Goal: Task Accomplishment & Management: Use online tool/utility

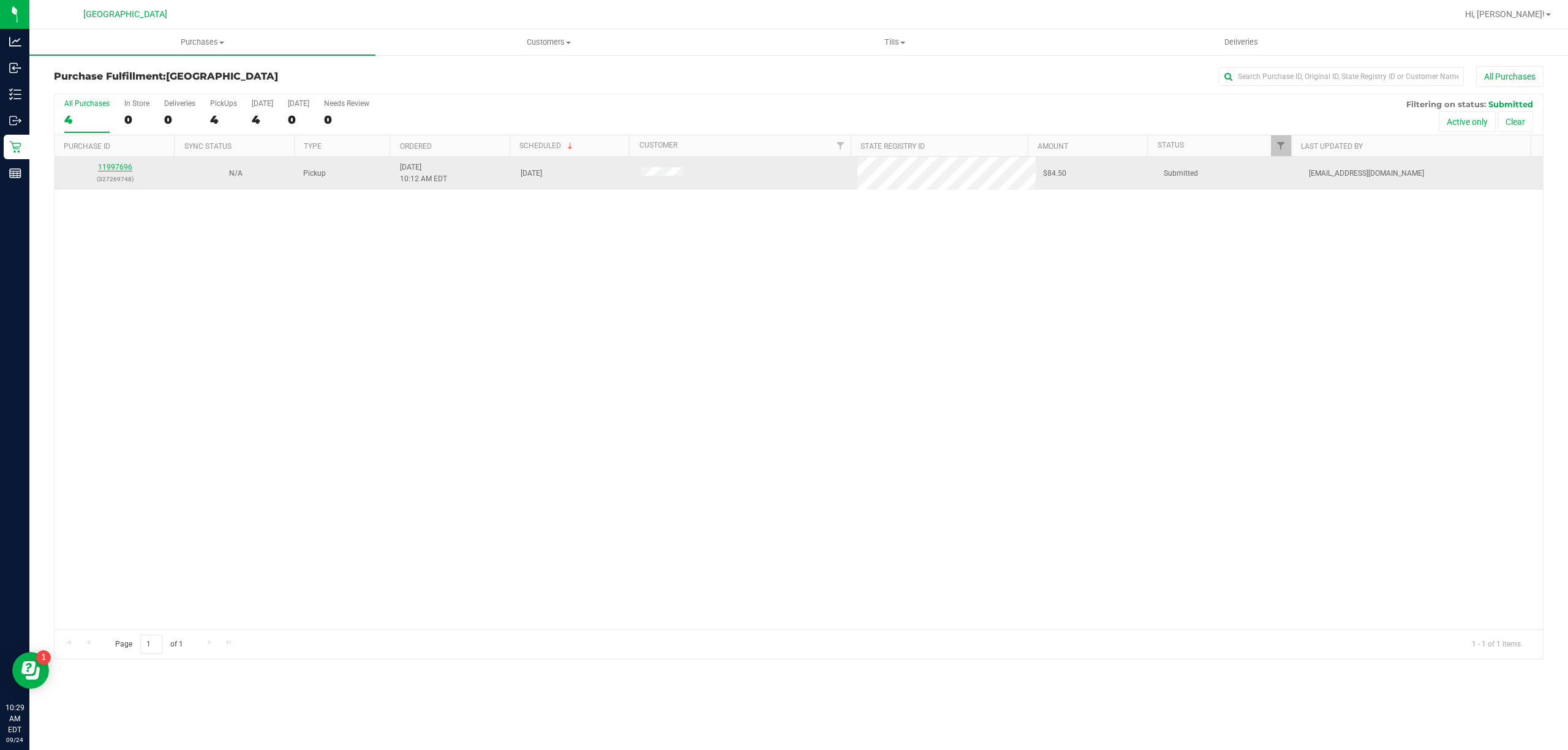
click at [121, 169] on link "11997696" at bounding box center [115, 167] width 34 height 8
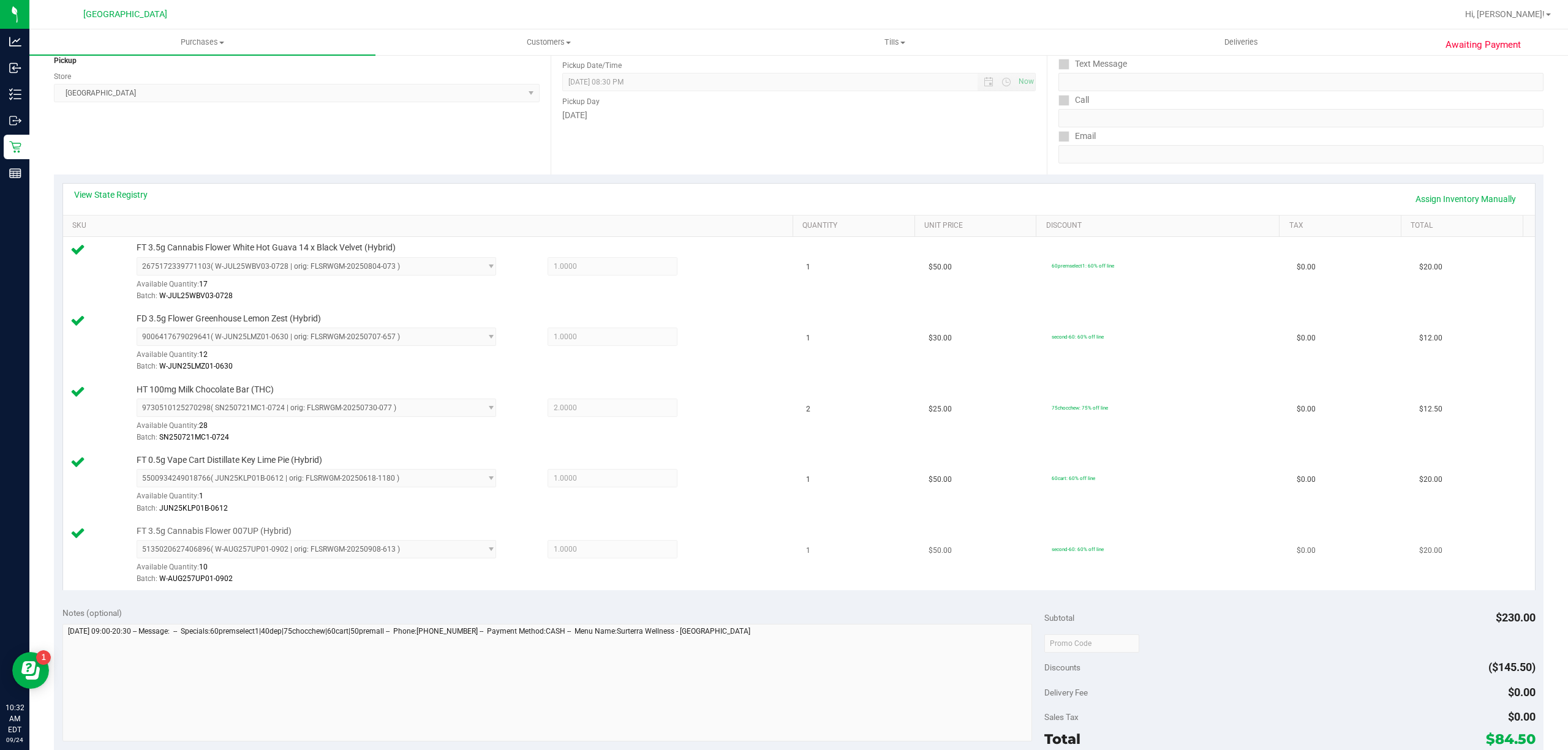
scroll to position [245, 0]
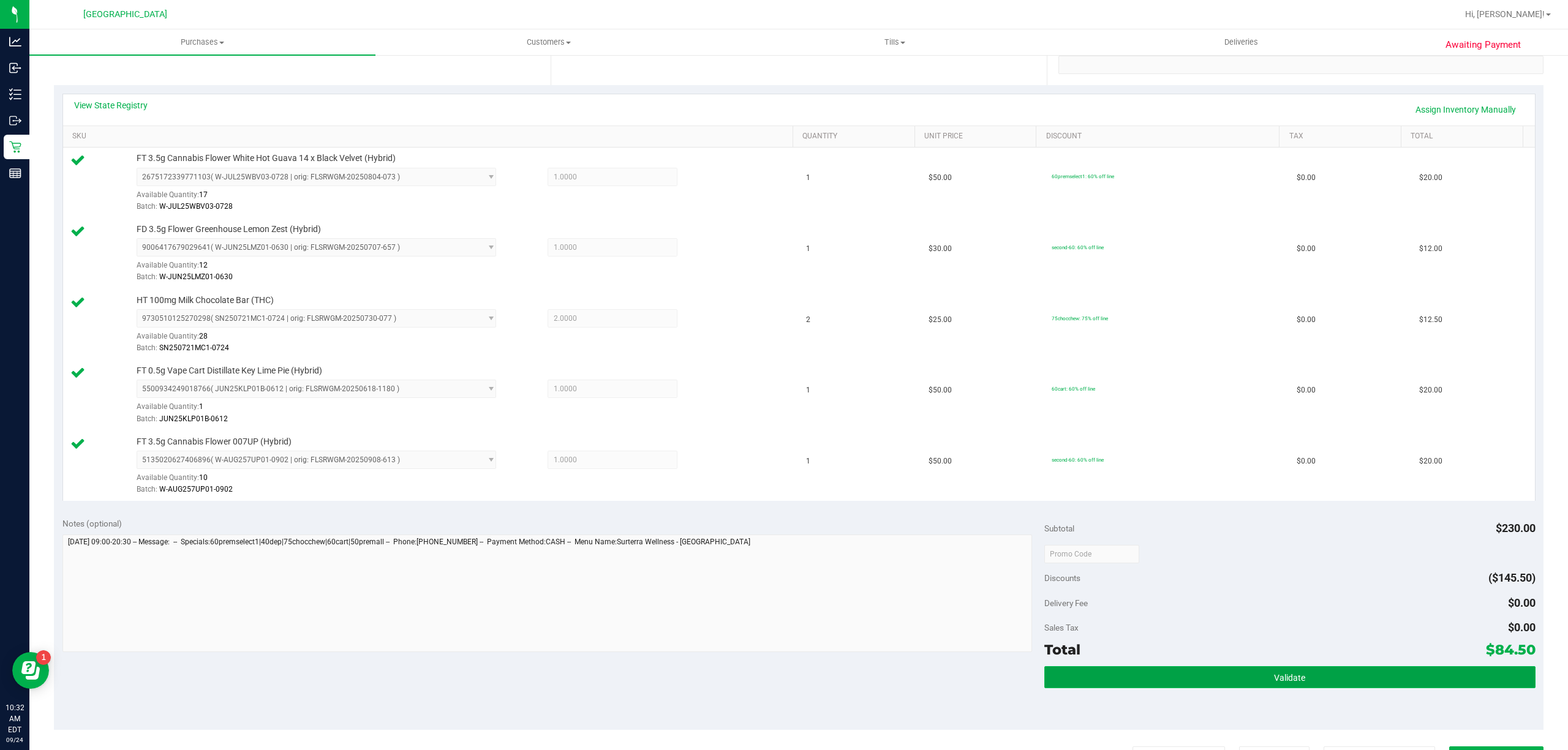
click at [1169, 683] on button "Validate" at bounding box center [1290, 677] width 491 height 22
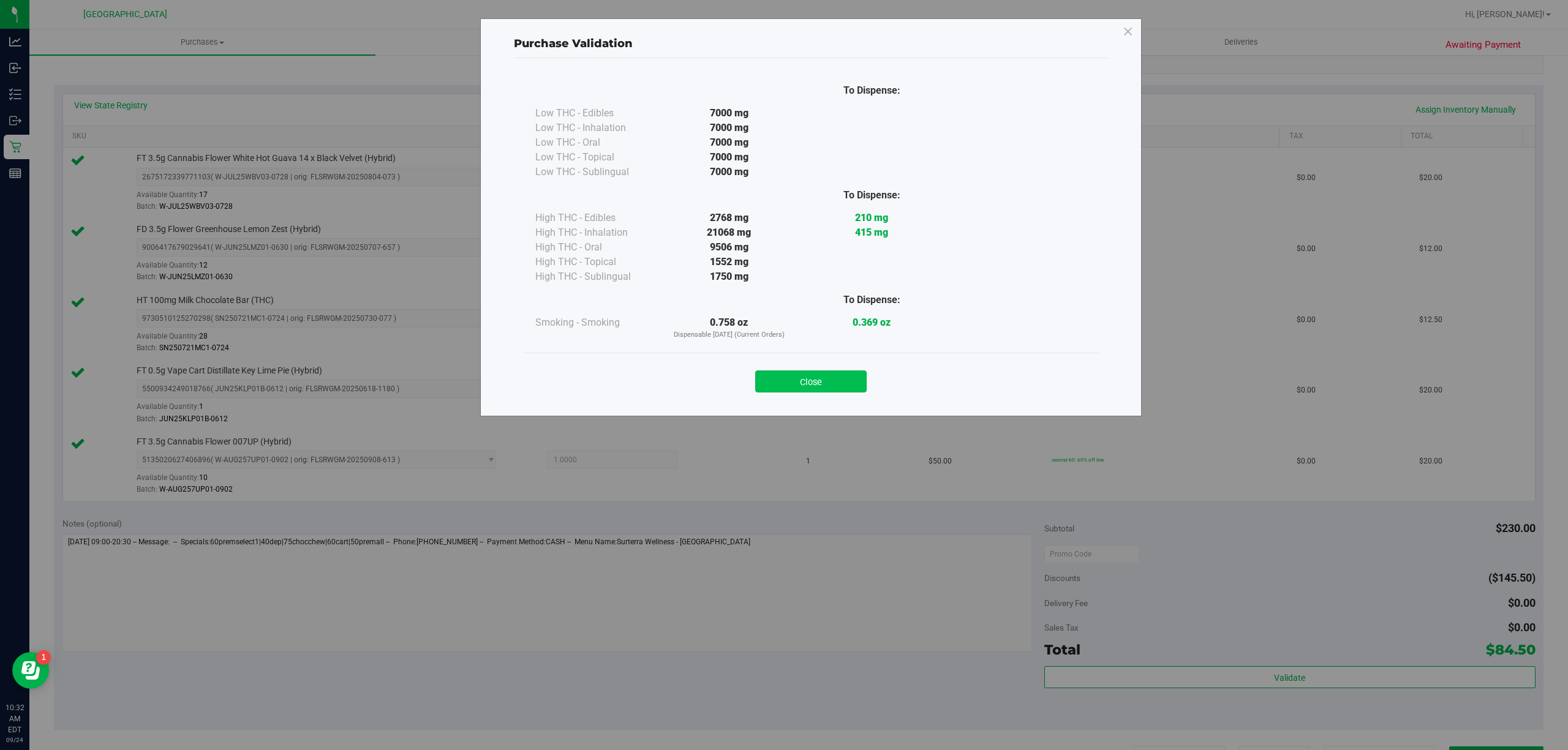
click at [774, 376] on button "Close" at bounding box center [810, 381] width 111 height 22
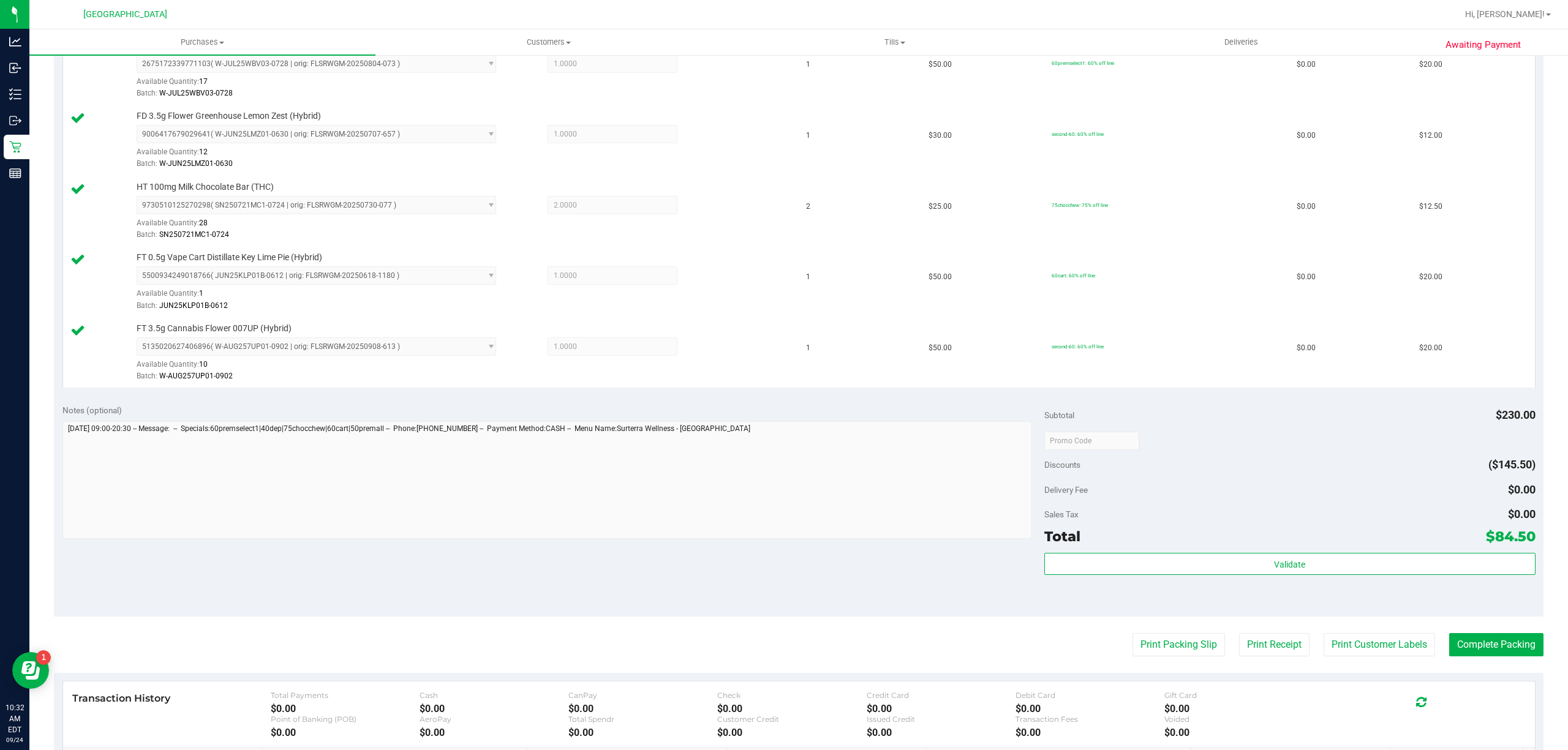
scroll to position [539, 0]
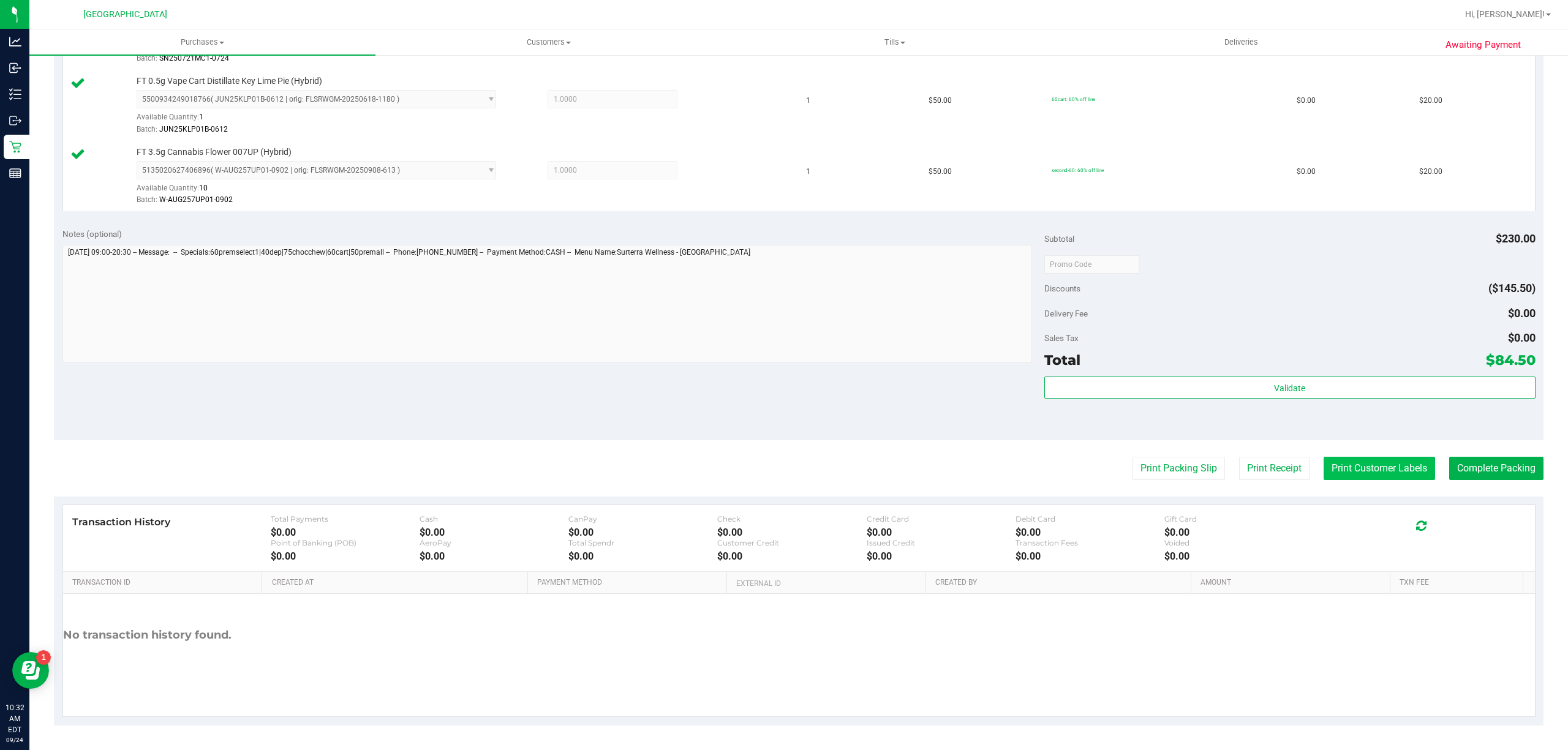
click at [1333, 468] on button "Print Customer Labels" at bounding box center [1379, 468] width 111 height 23
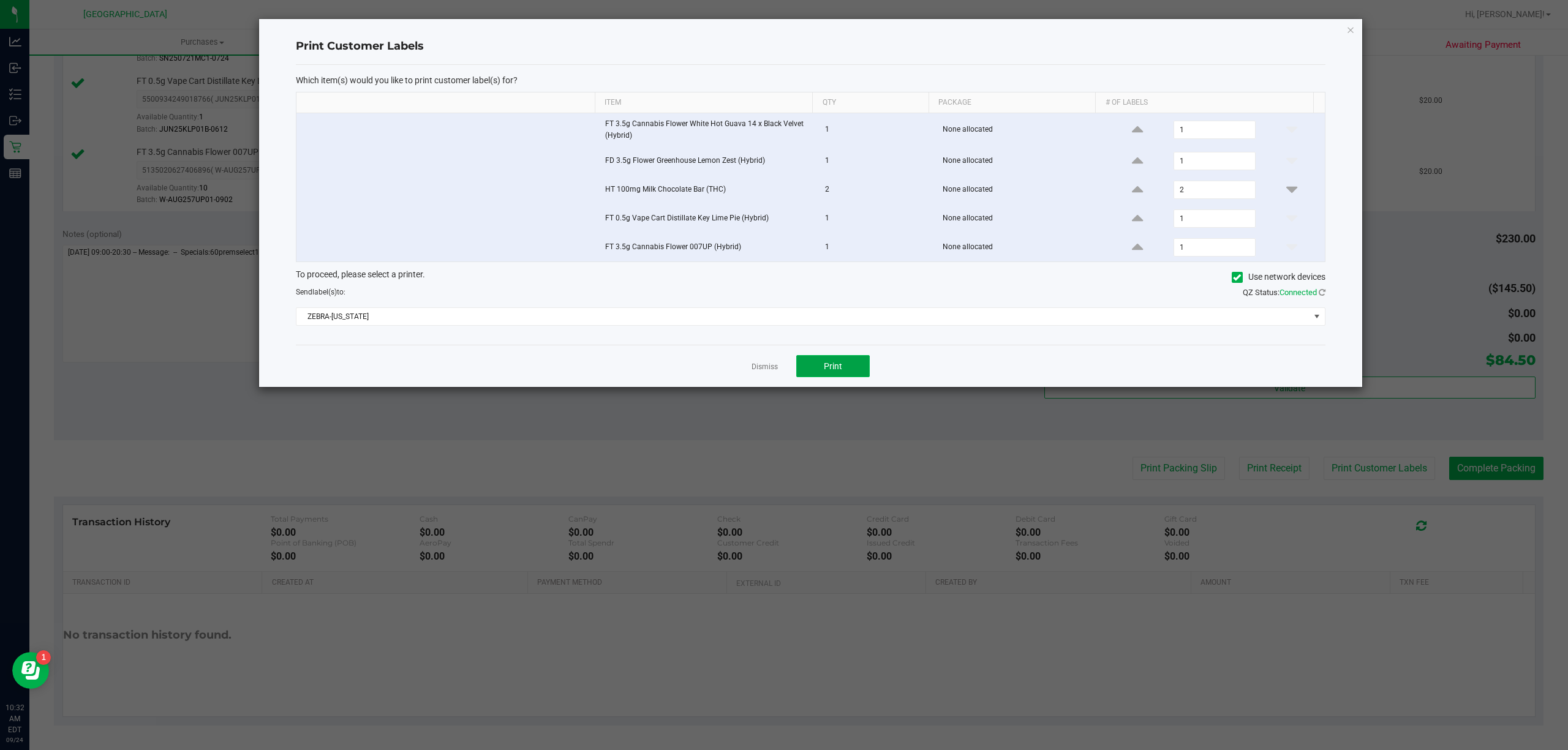
click at [831, 371] on span "Print" at bounding box center [833, 366] width 18 height 10
click at [768, 372] on link "Dismiss" at bounding box center [765, 367] width 27 height 11
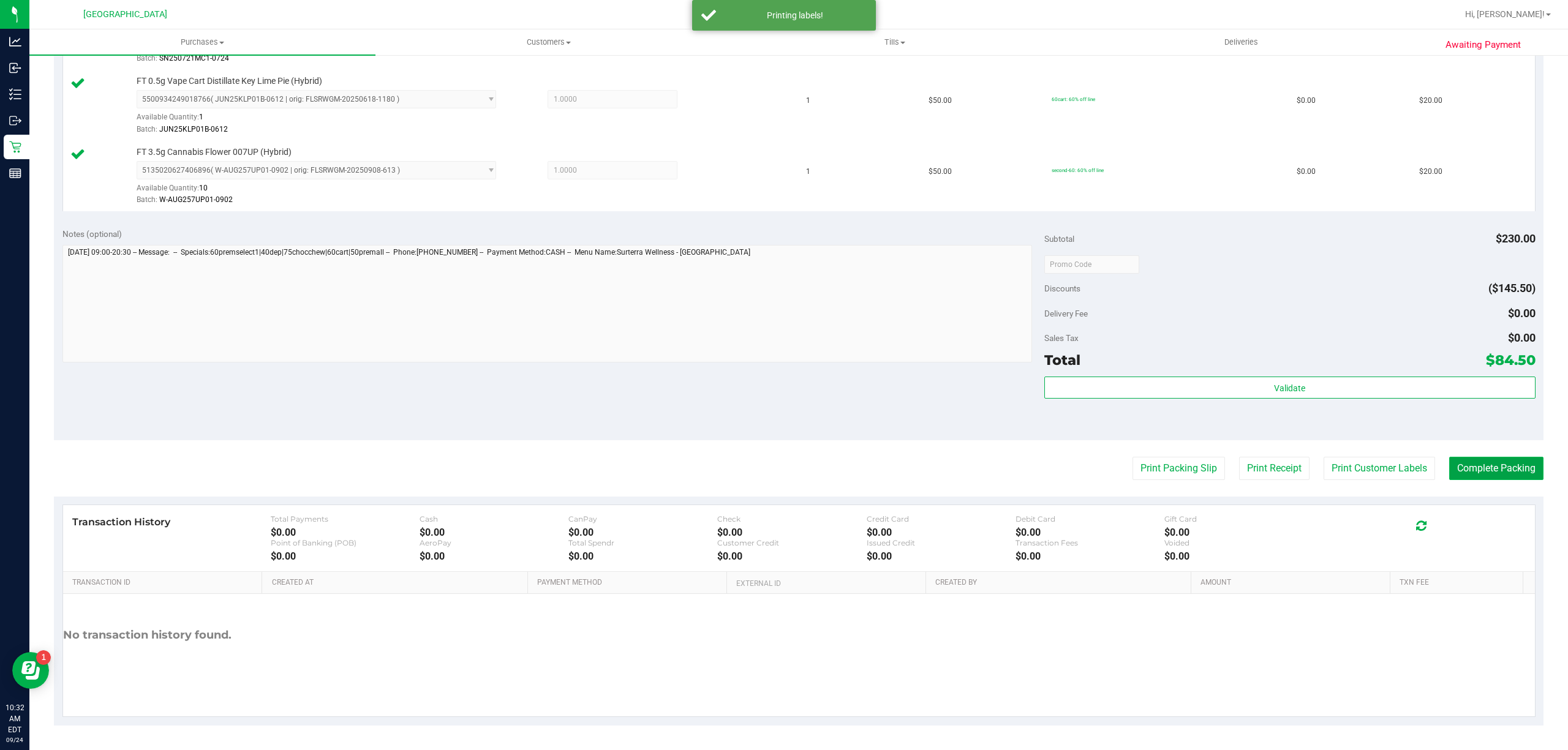
click at [1485, 468] on button "Complete Packing" at bounding box center [1496, 468] width 95 height 23
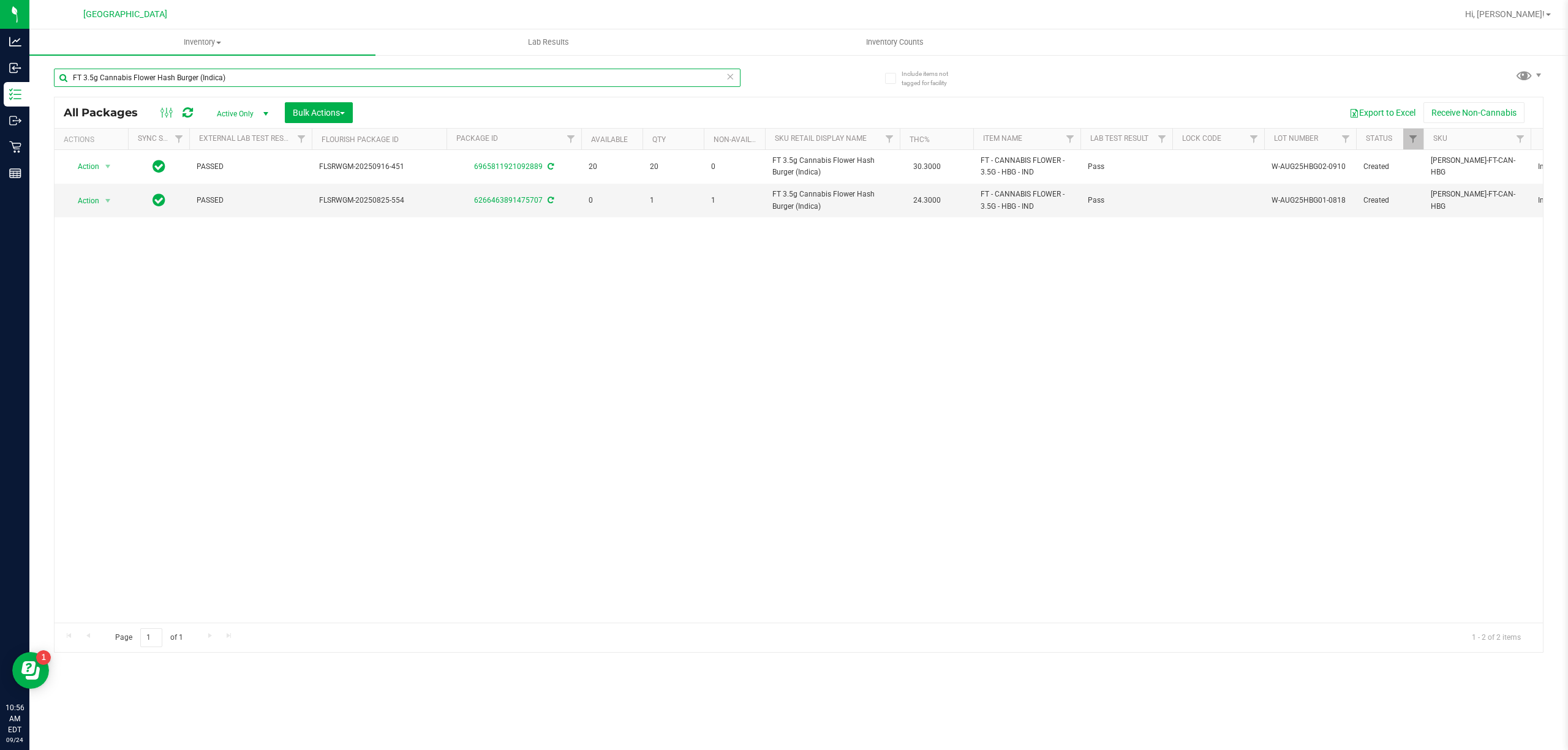
click at [277, 80] on input "FT 3.5g Cannabis Flower Hash Burger (Indica)" at bounding box center [397, 78] width 686 height 18
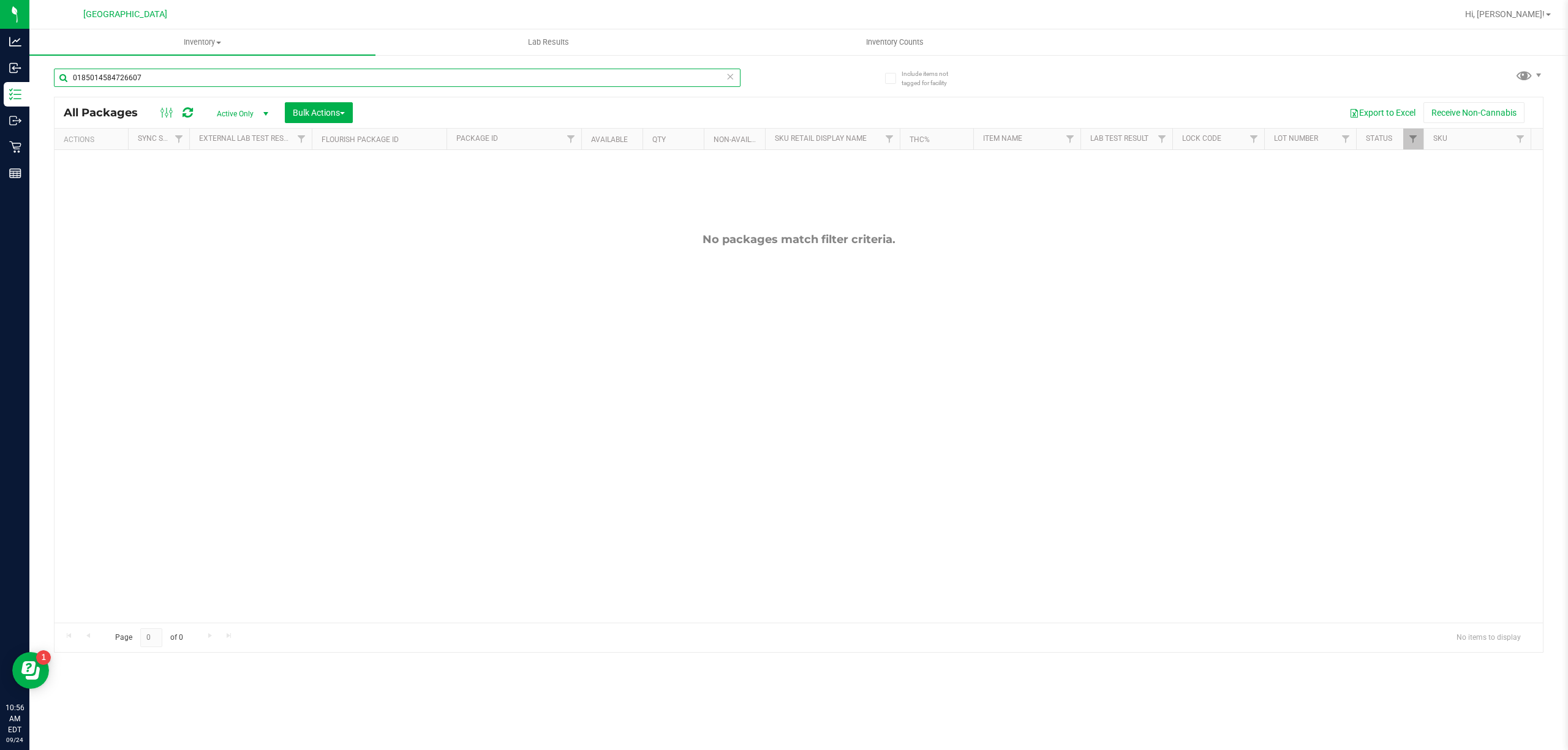
click at [292, 71] on input "0185014584726607" at bounding box center [397, 78] width 686 height 18
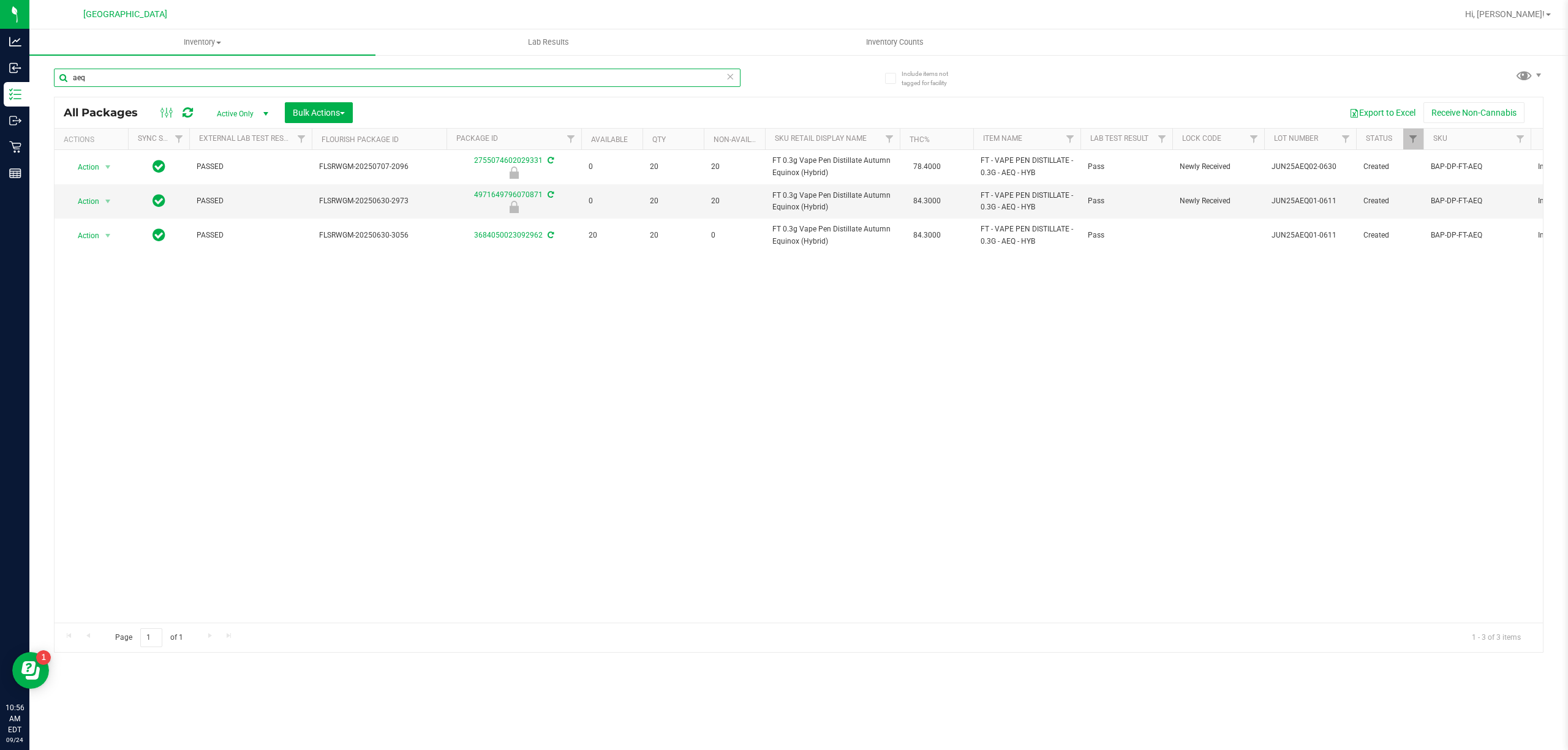
click at [293, 71] on input "aeq" at bounding box center [397, 78] width 686 height 18
click at [294, 70] on input "aeq" at bounding box center [397, 78] width 686 height 18
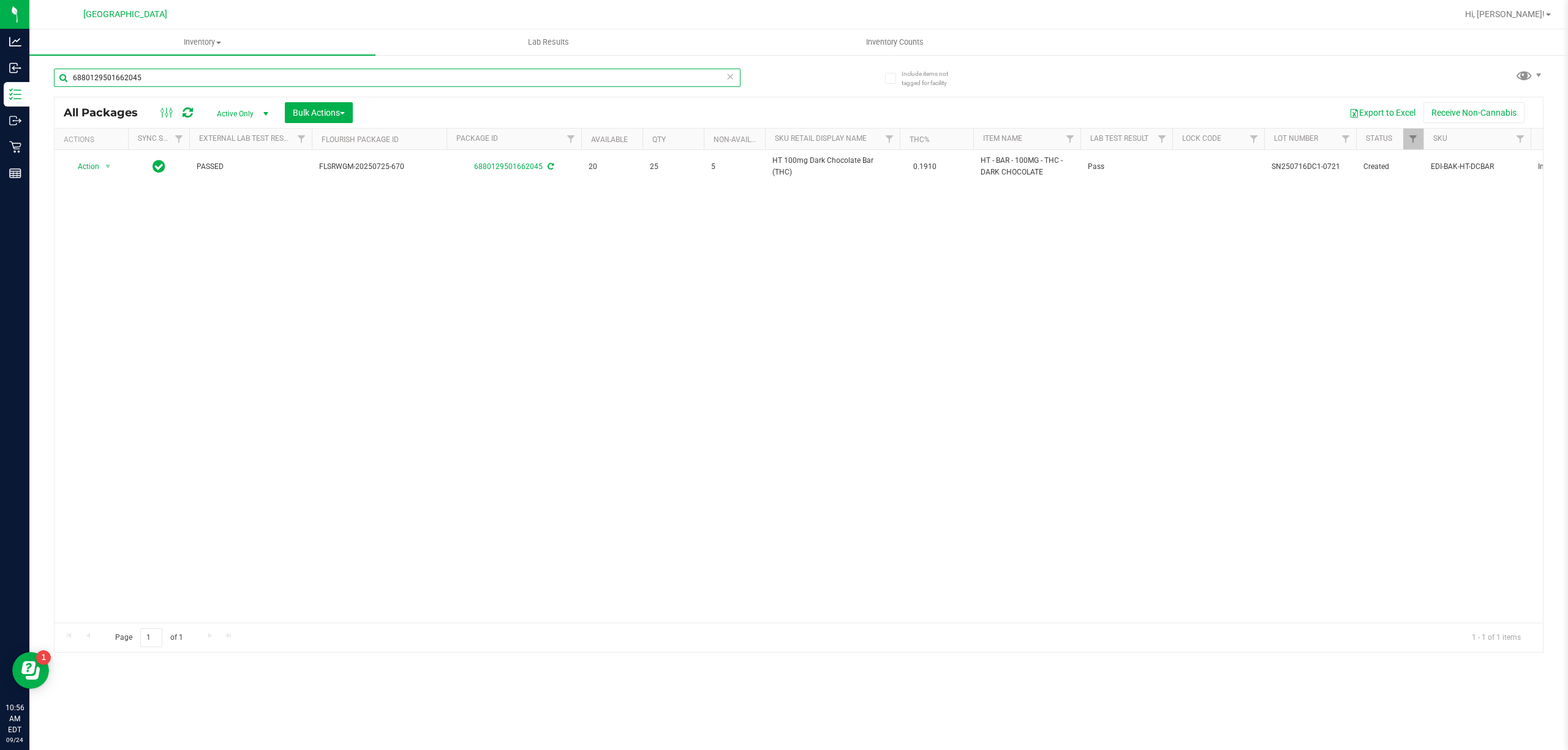
click at [296, 67] on div "6880129501662045" at bounding box center [426, 77] width 744 height 39
click at [296, 66] on div "6880129501662045" at bounding box center [426, 77] width 744 height 39
click at [295, 72] on input "6880129501662045" at bounding box center [397, 78] width 686 height 18
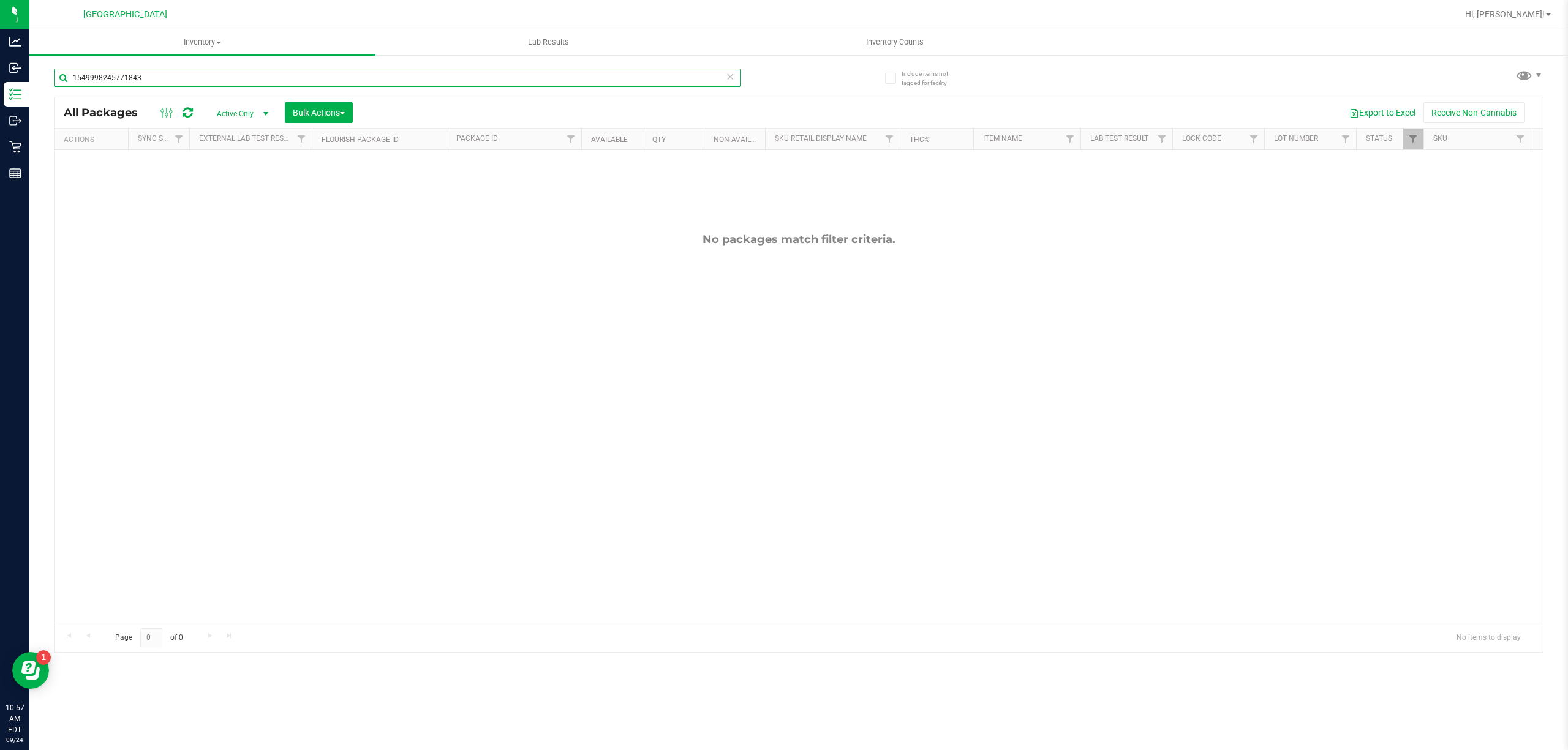
click at [221, 83] on input "1549998245771843" at bounding box center [397, 78] width 686 height 18
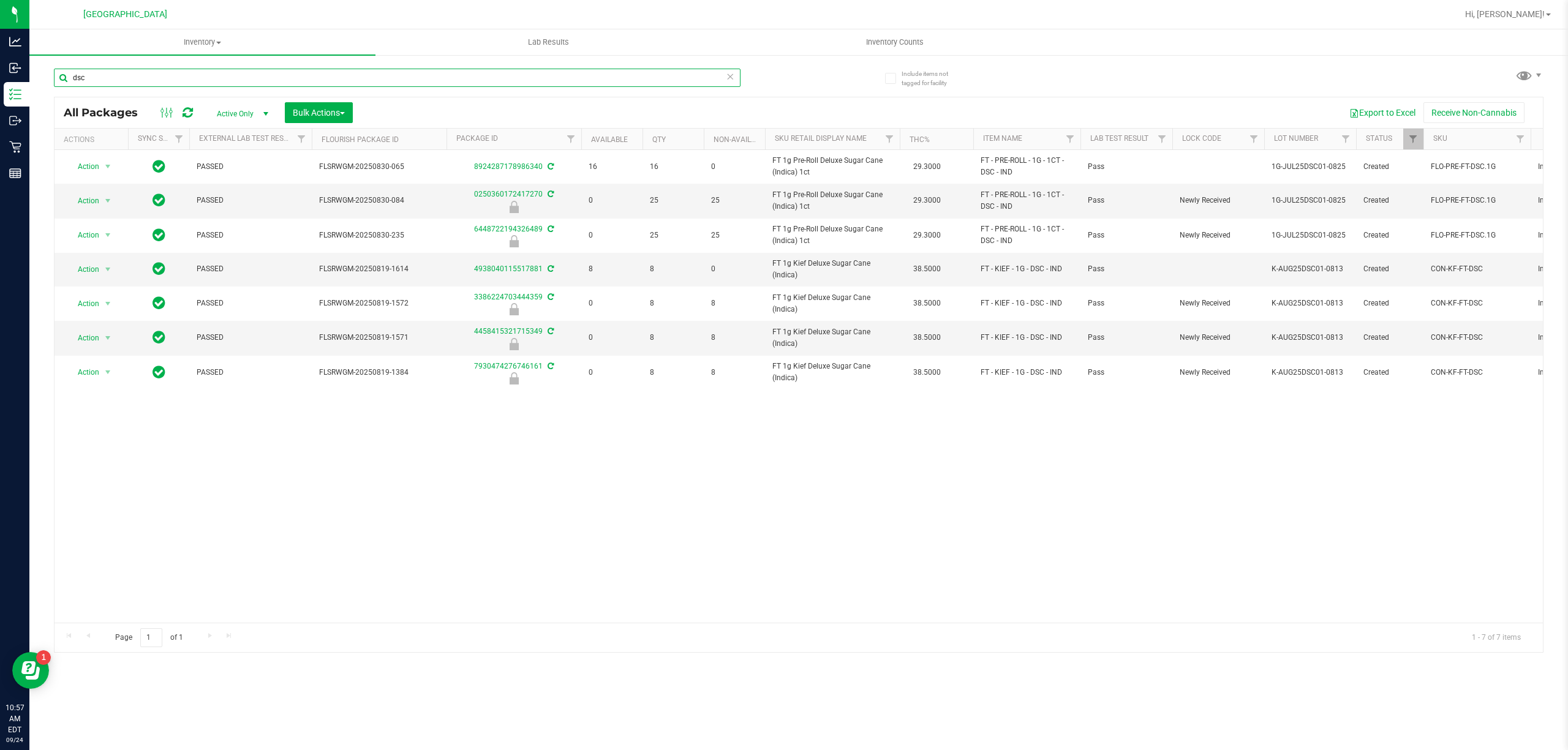
click at [557, 76] on input "dsc" at bounding box center [397, 78] width 686 height 18
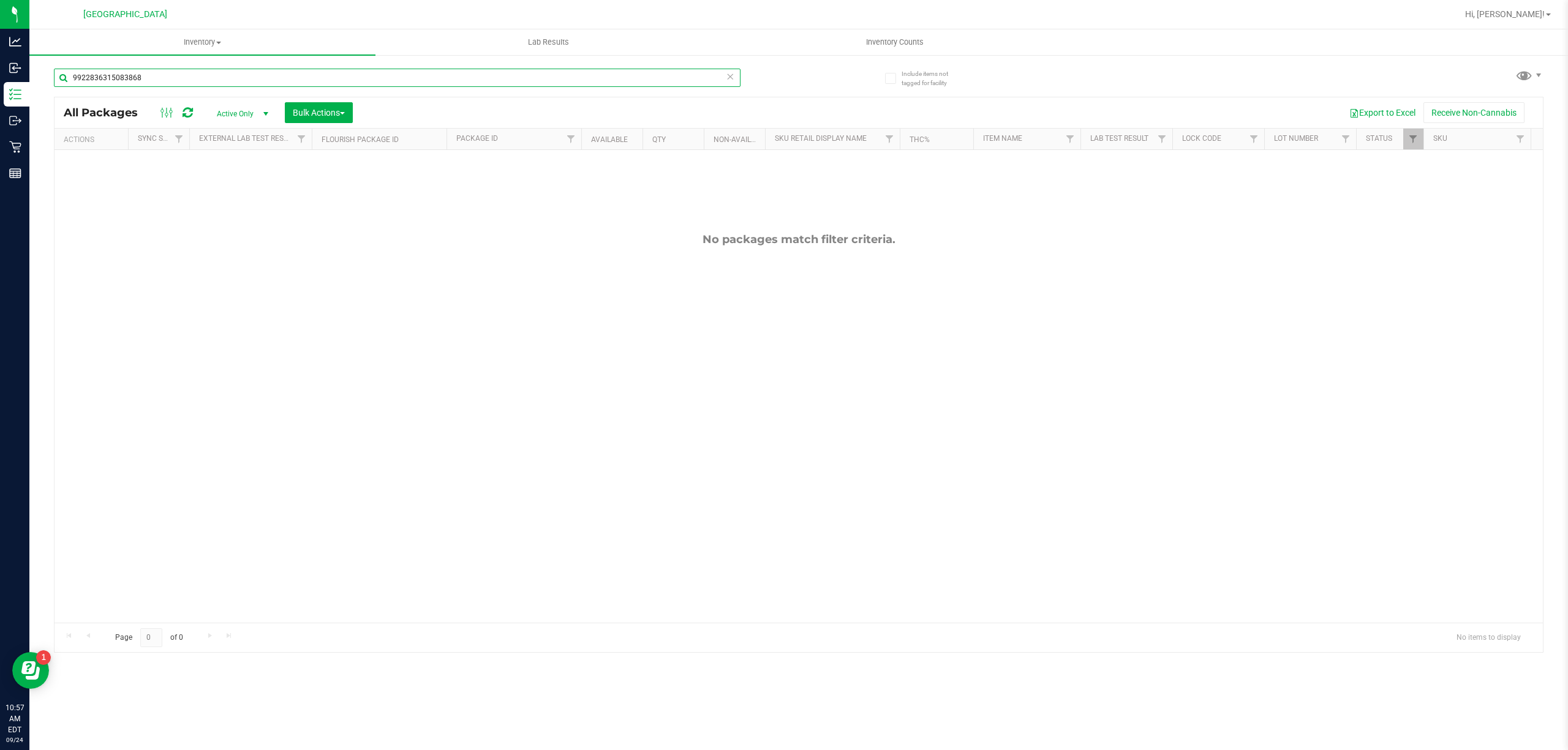
click at [557, 76] on input "9922836315083868" at bounding box center [397, 78] width 686 height 18
click at [550, 76] on input "9922836315083868" at bounding box center [397, 78] width 686 height 18
click at [534, 101] on div "9922836315083868 All Packages Active Only Active Only Lab Samples Locked All Ex…" at bounding box center [798, 355] width 1489 height 596
click at [521, 108] on div "Export to Excel Receive Non-Cannabis" at bounding box center [947, 113] width 1171 height 21
click at [521, 75] on input "9922836315083868" at bounding box center [397, 78] width 686 height 18
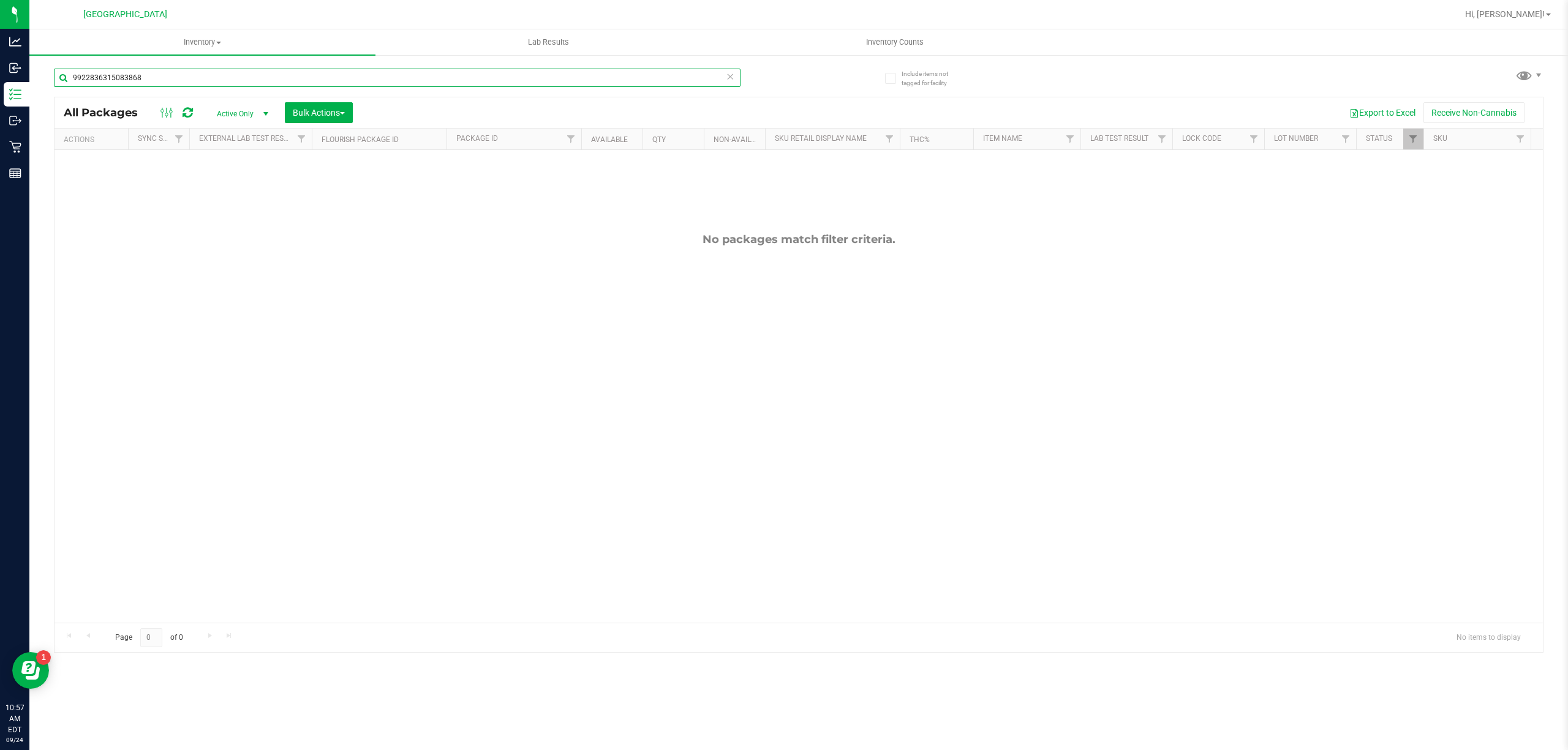
click at [521, 75] on input "9922836315083868" at bounding box center [397, 78] width 686 height 18
click at [571, 75] on input "5011712315473743" at bounding box center [397, 78] width 686 height 18
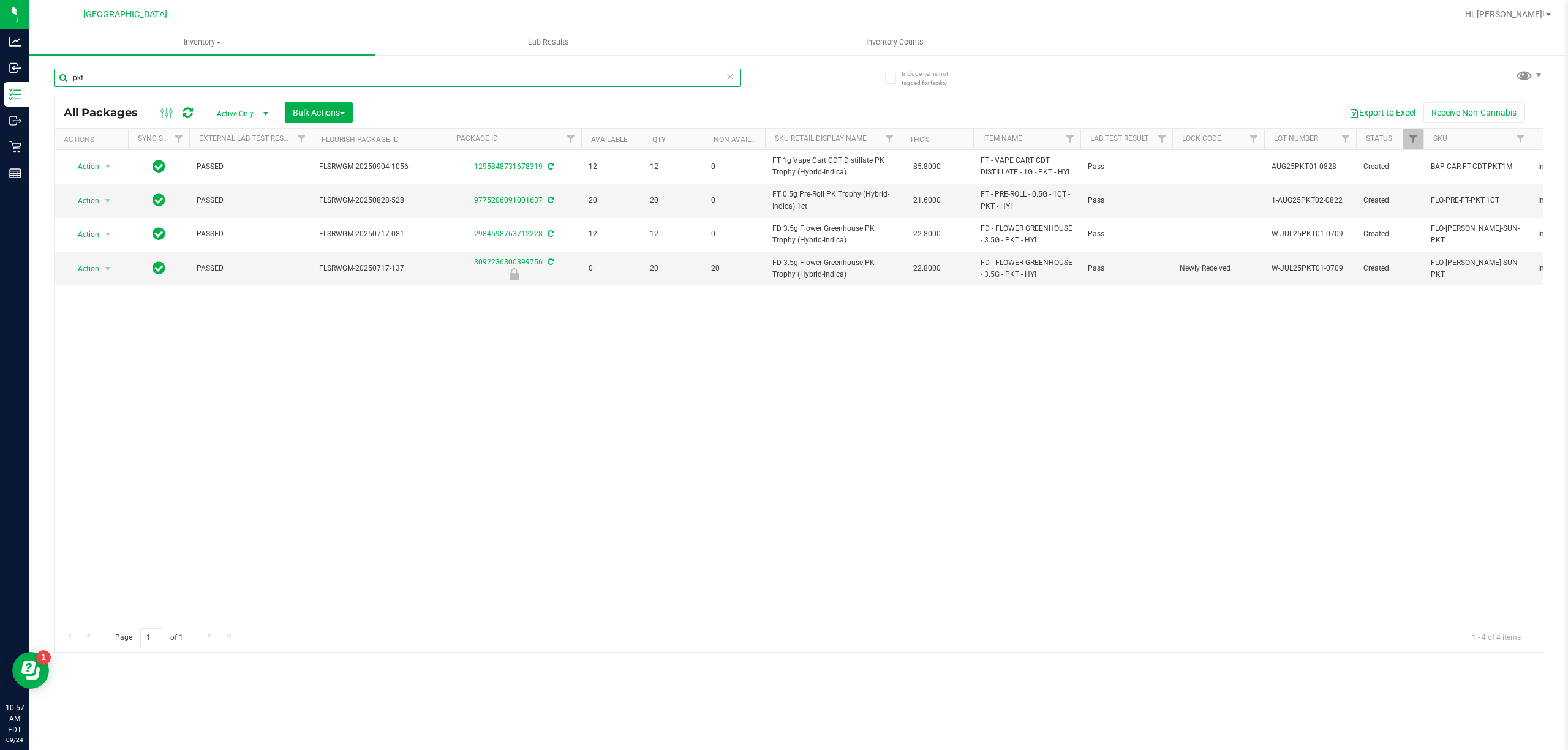
click at [629, 84] on input "pkt" at bounding box center [397, 78] width 686 height 18
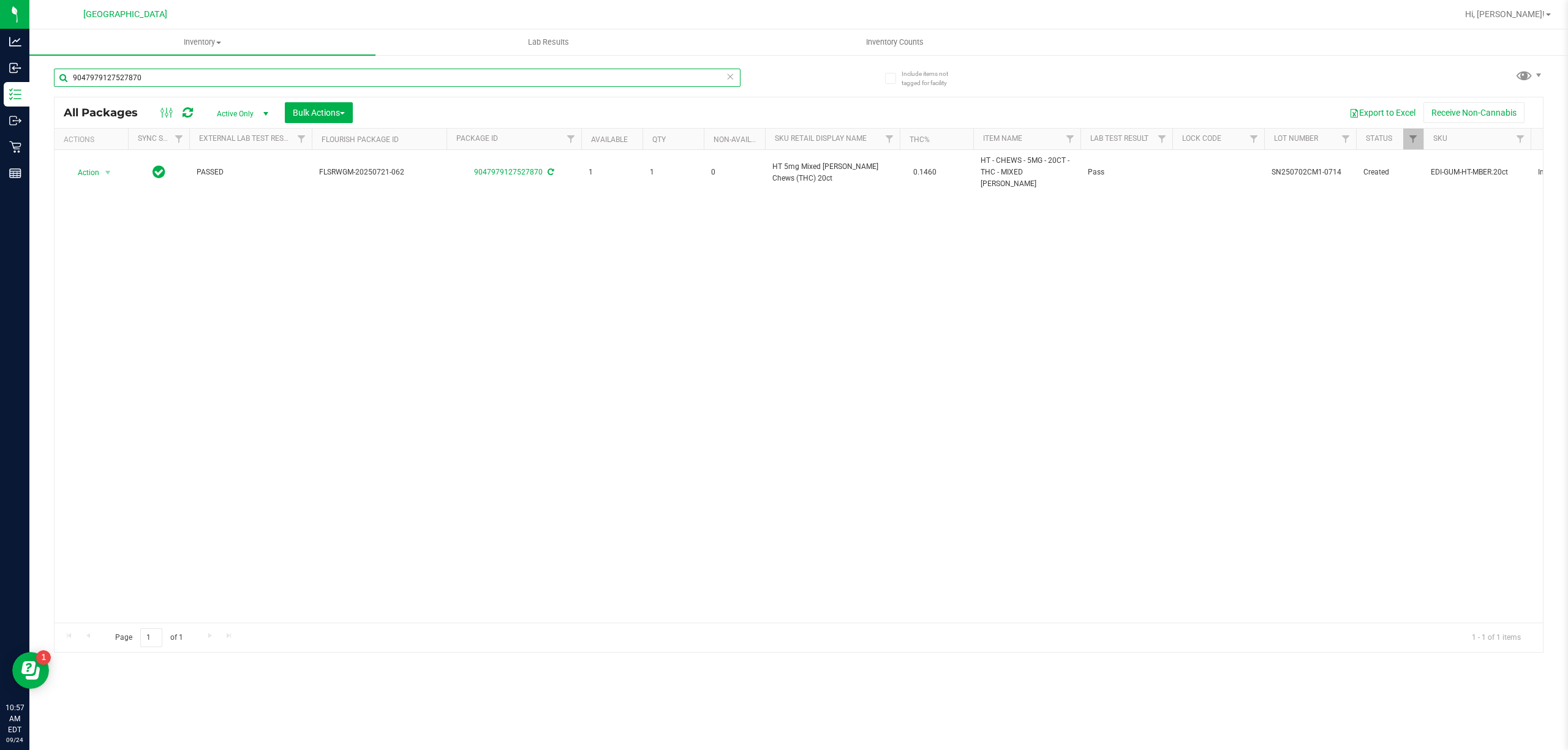
click at [621, 84] on input "9047979127527870" at bounding box center [397, 78] width 686 height 18
click at [621, 84] on input "3982681567669122" at bounding box center [397, 78] width 686 height 18
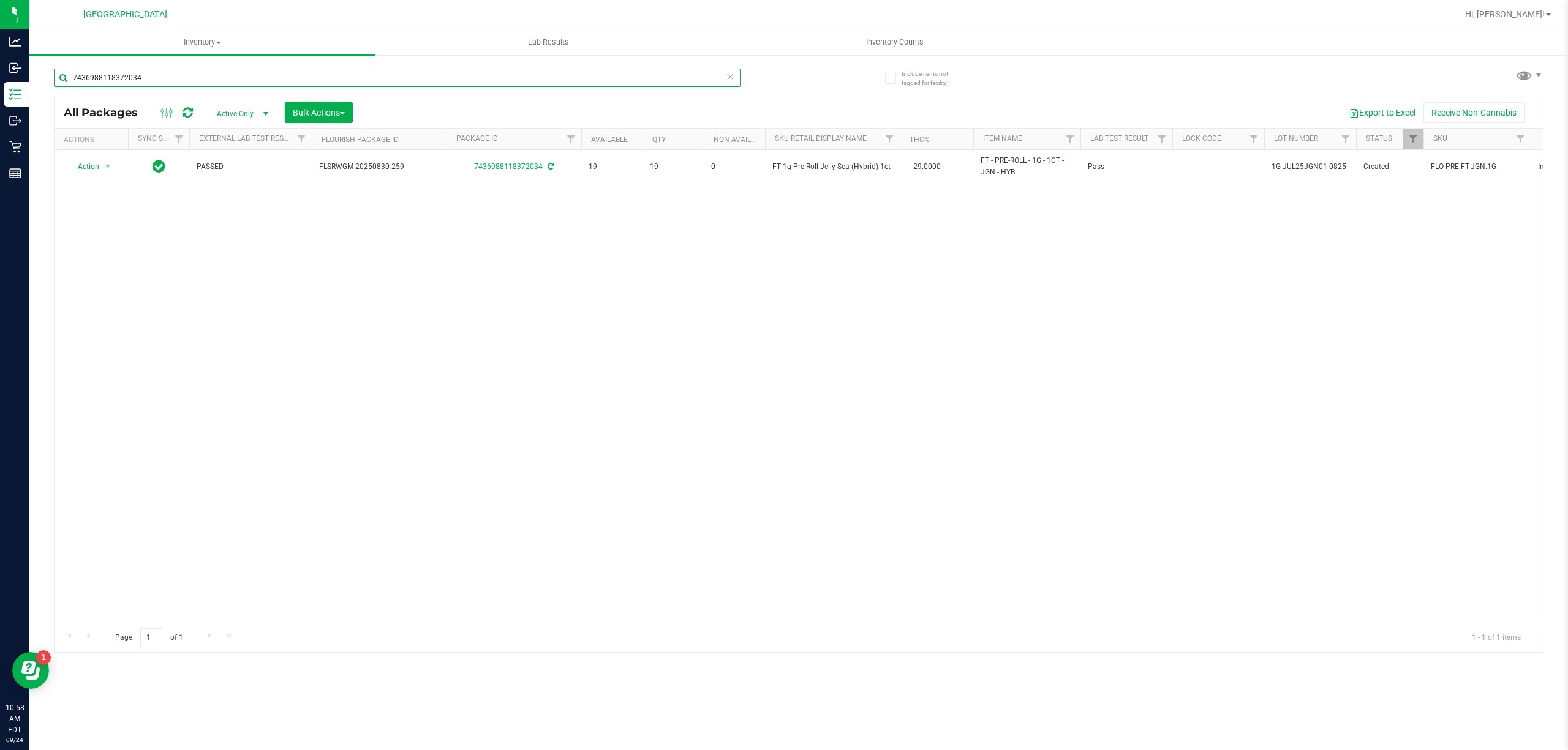
click at [621, 85] on input "7436988118372034" at bounding box center [397, 78] width 686 height 18
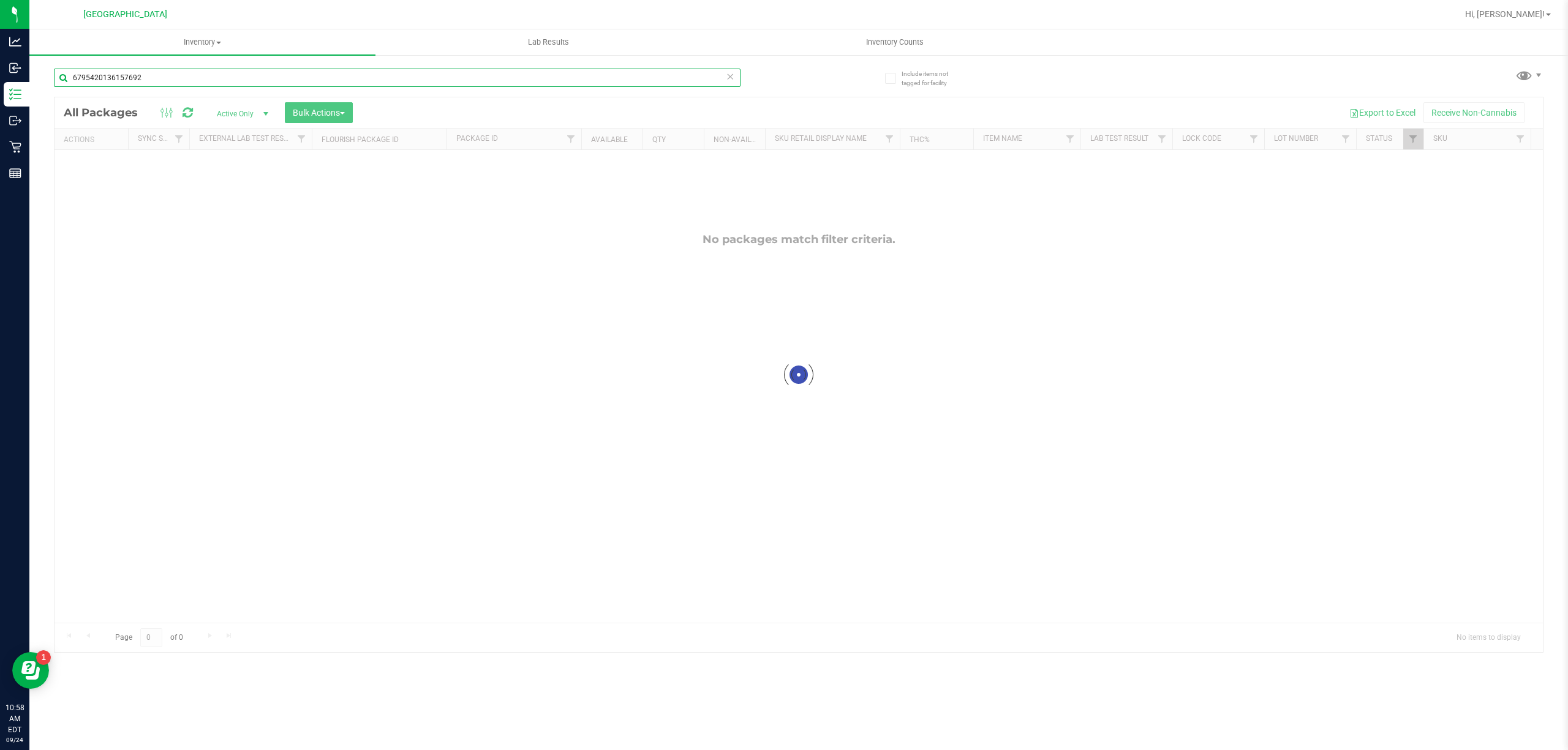
click at [618, 85] on input "6795420136157692" at bounding box center [397, 78] width 686 height 18
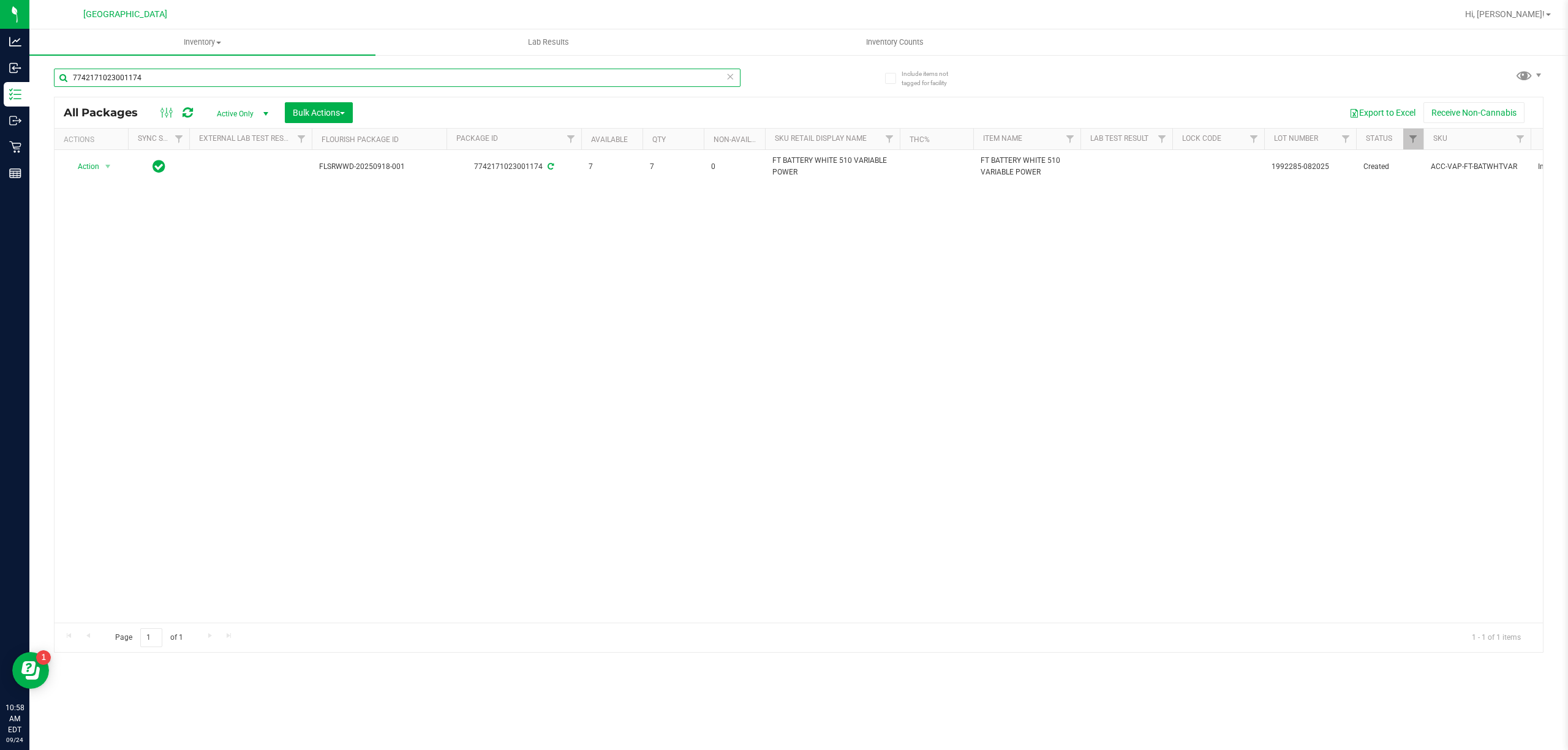
click at [618, 85] on input "7742171023001174" at bounding box center [397, 78] width 686 height 18
click at [618, 85] on input "2911941649089149" at bounding box center [397, 78] width 686 height 18
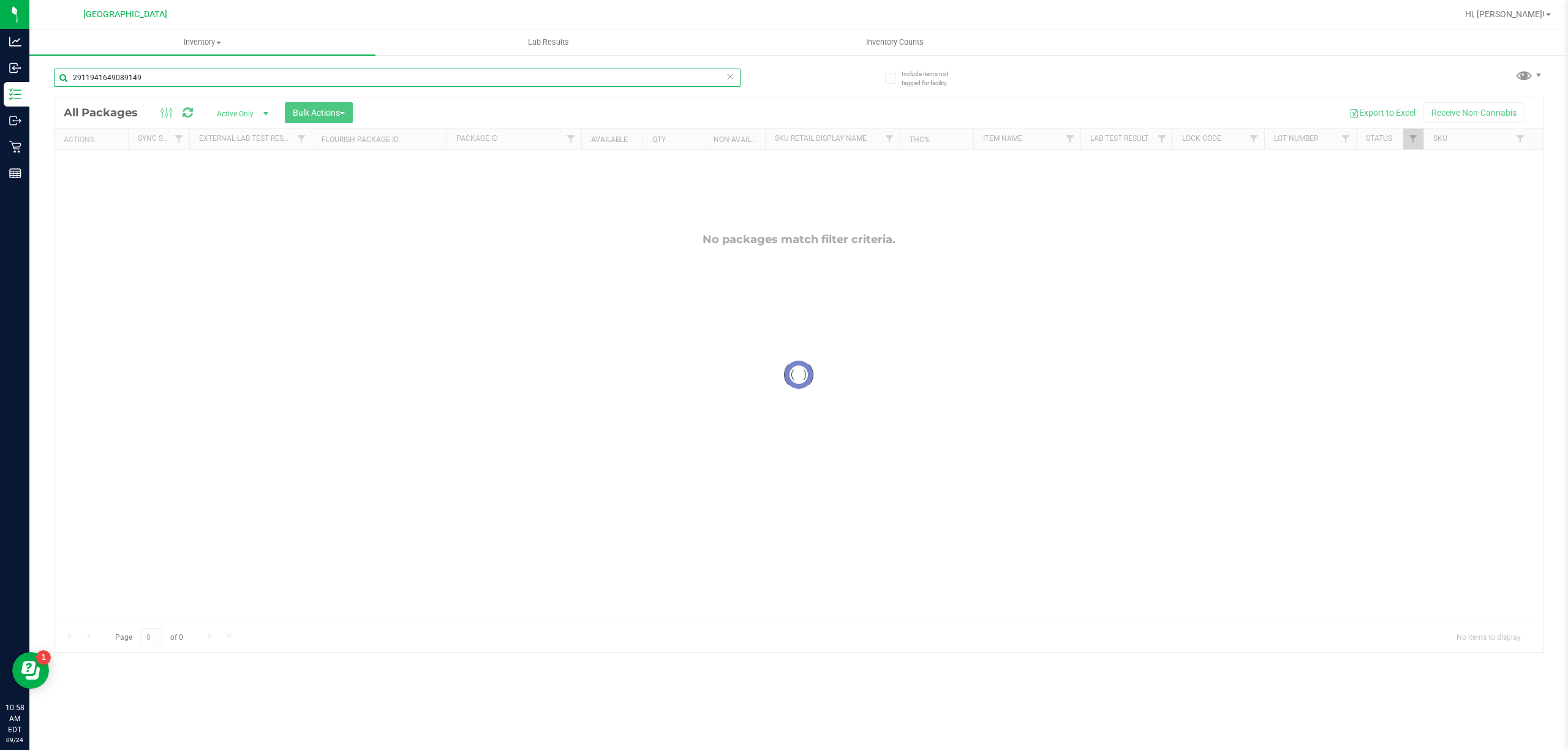
click at [618, 85] on input "2911941649089149" at bounding box center [397, 78] width 686 height 18
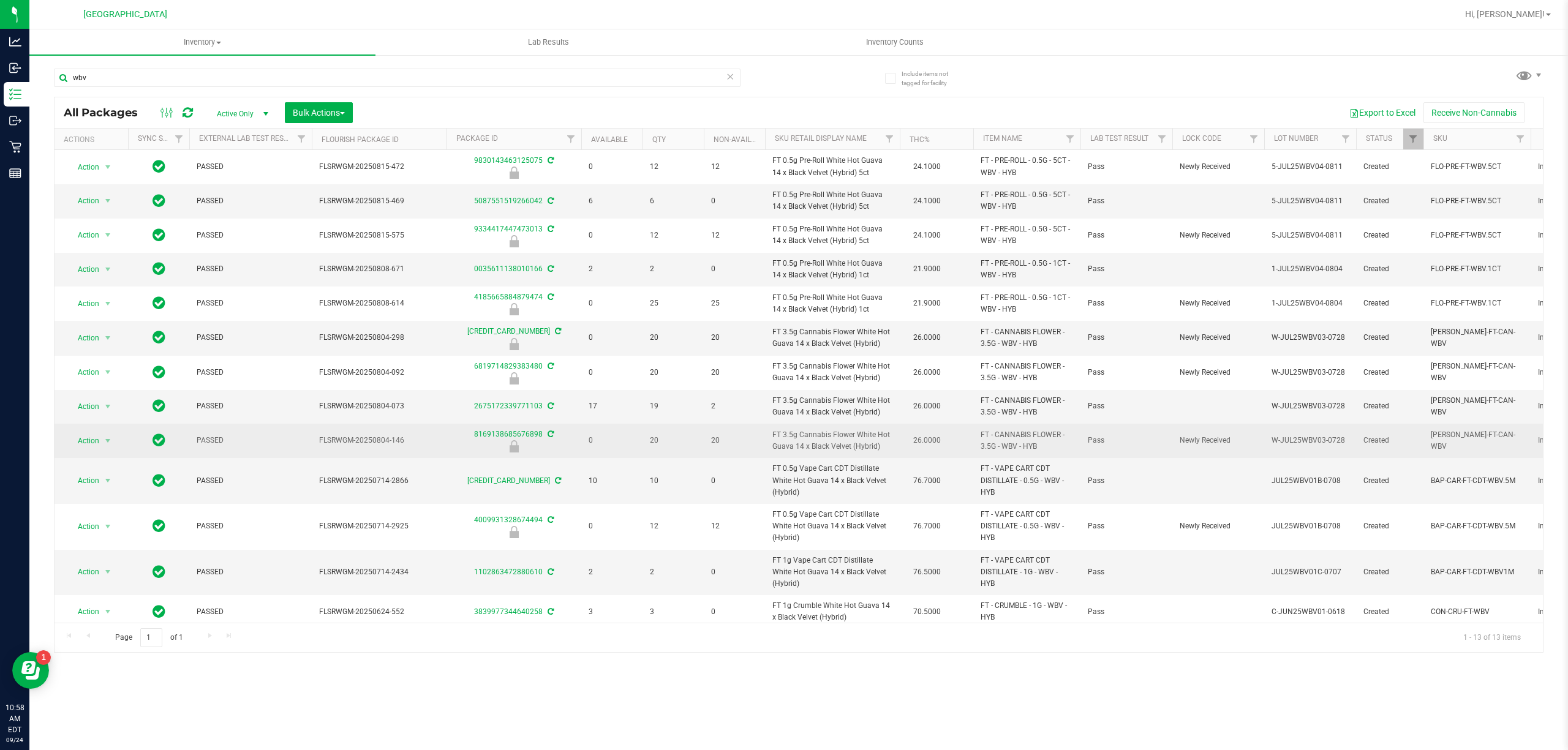
click at [832, 439] on span "FT 3.5g Cannabis Flower White Hot Guava 14 x Black Velvet (Hybrid)" at bounding box center [832, 440] width 120 height 23
click at [831, 439] on span "FT 3.5g Cannabis Flower White Hot Guava 14 x Black Velvet (Hybrid)" at bounding box center [832, 440] width 120 height 23
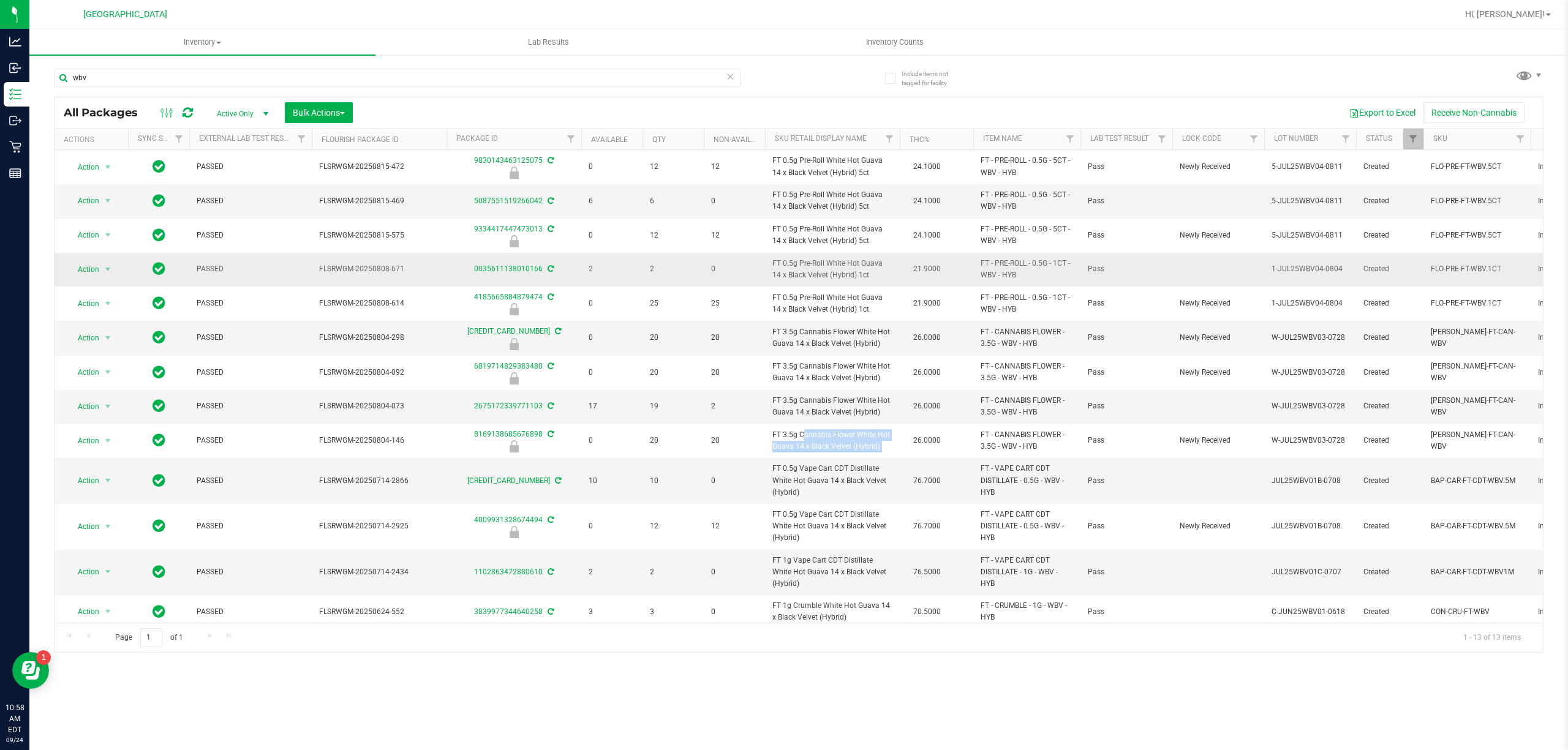
copy td "FT 3.5g Cannabis Flower White Hot Guava 14 x Black Velvet (Hybrid)"
click at [339, 74] on input "wbv" at bounding box center [397, 78] width 686 height 18
paste input "FT 3.5g Cannabis Flower White Hot Guava 14 x Black Velvet (Hybrid)"
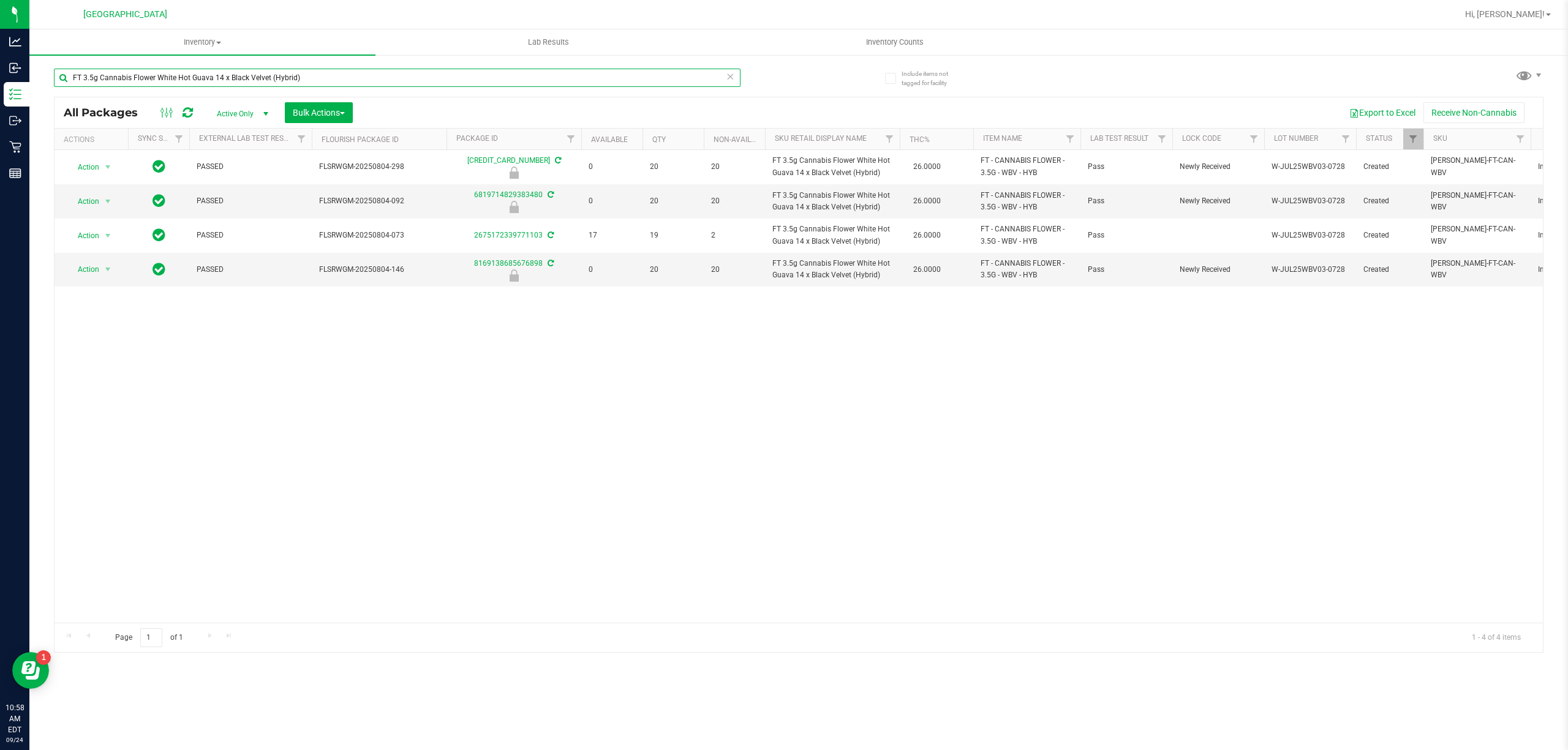
click at [210, 77] on input "FT 3.5g Cannabis Flower White Hot Guava 14 x Black Velvet (Hybrid)" at bounding box center [397, 78] width 686 height 18
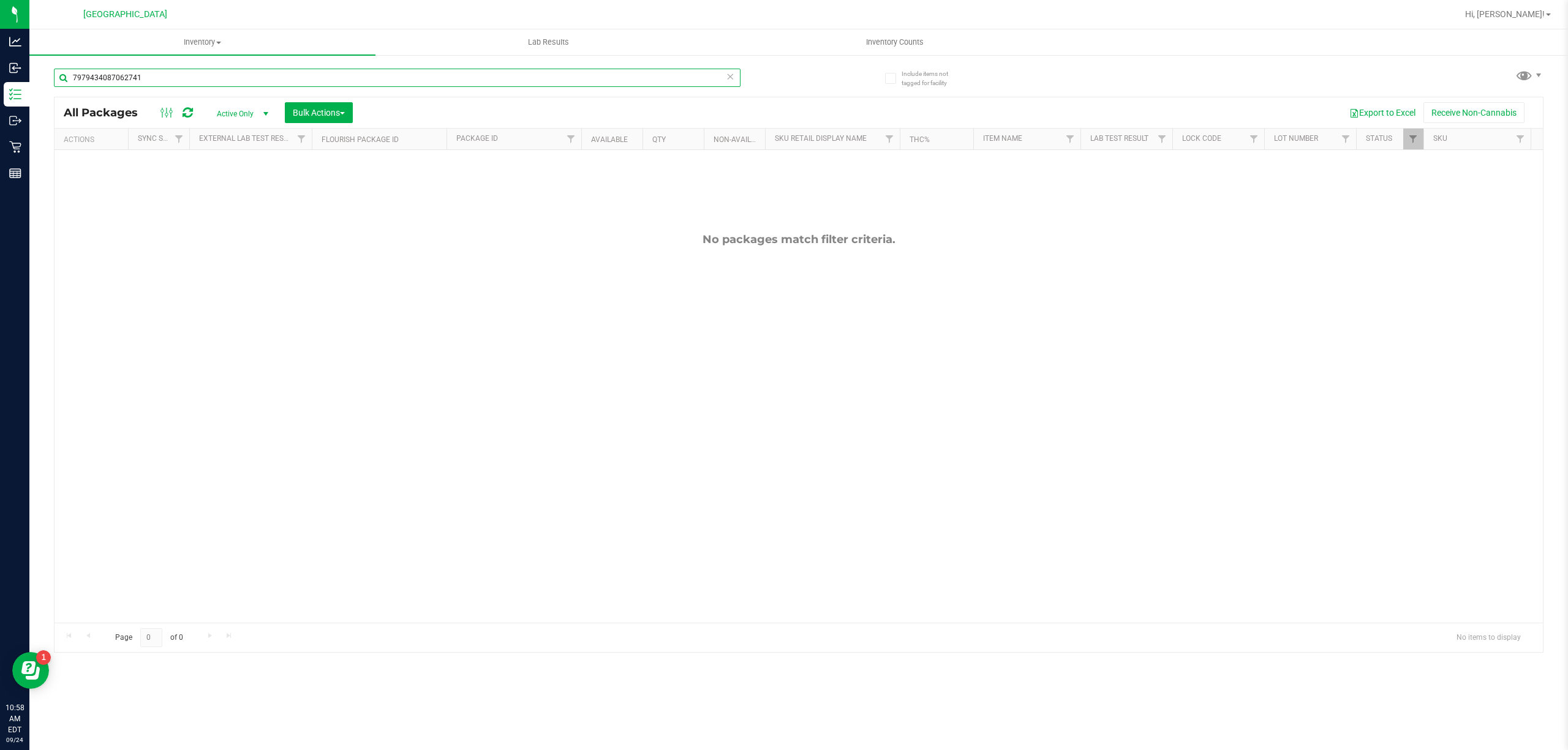
click at [210, 77] on input "7979434087062741" at bounding box center [397, 78] width 686 height 18
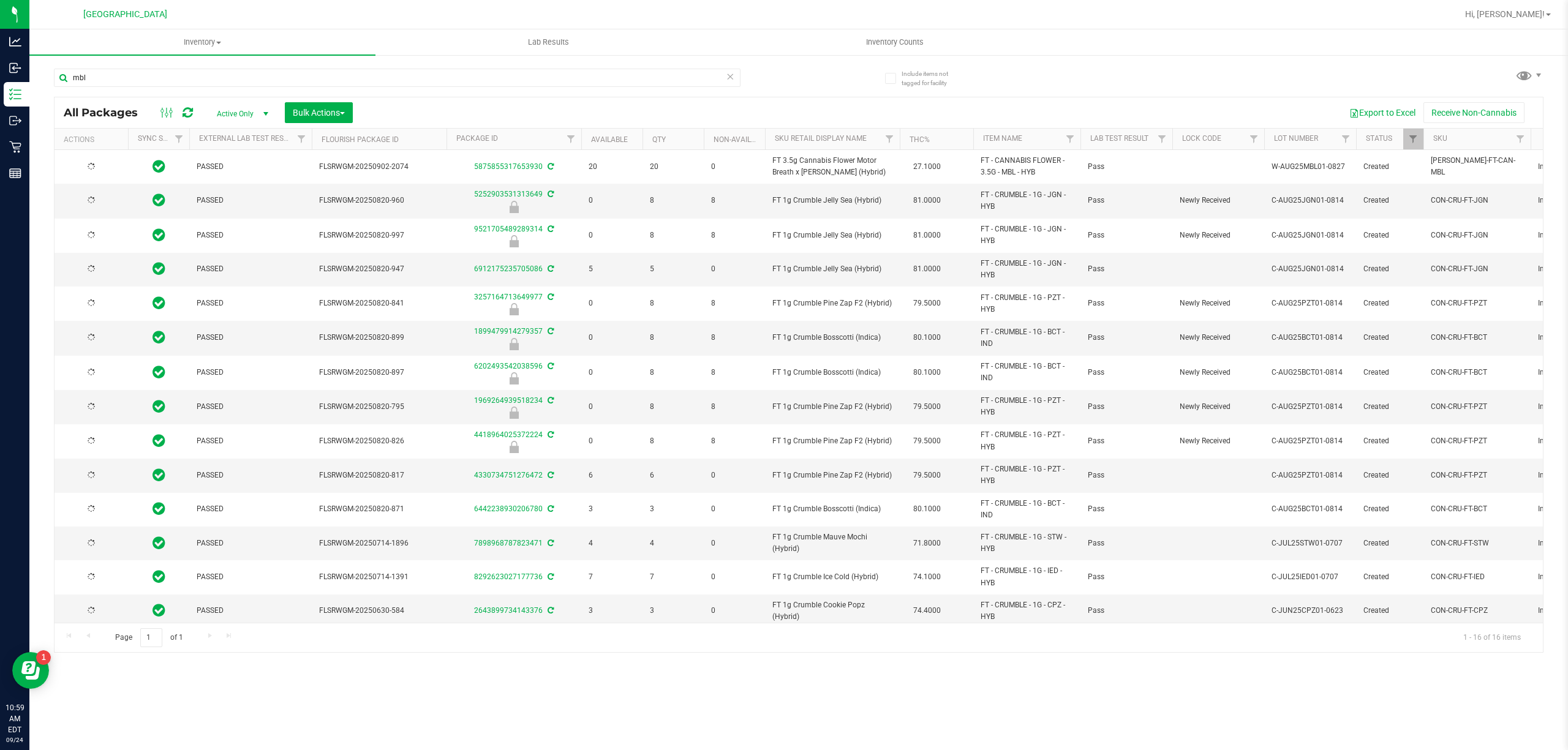
click at [850, 174] on span "FT 3.5g Cannabis Flower Motor Breath x [PERSON_NAME] (Hybrid)" at bounding box center [832, 166] width 120 height 23
click at [531, 67] on div "mbl" at bounding box center [426, 77] width 744 height 39
click at [531, 75] on input "mbl" at bounding box center [397, 78] width 686 height 18
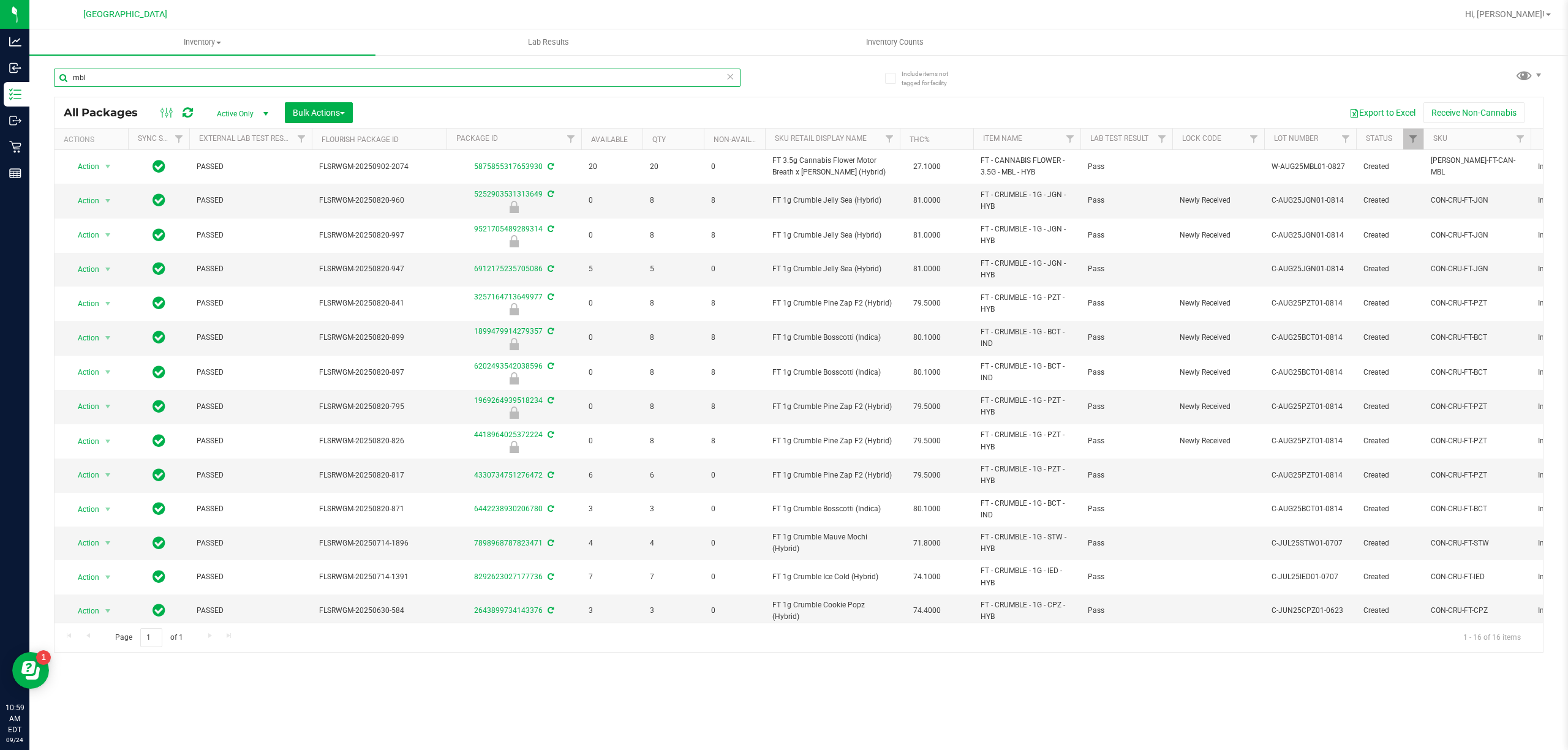
click at [531, 75] on input "mbl" at bounding box center [397, 78] width 686 height 18
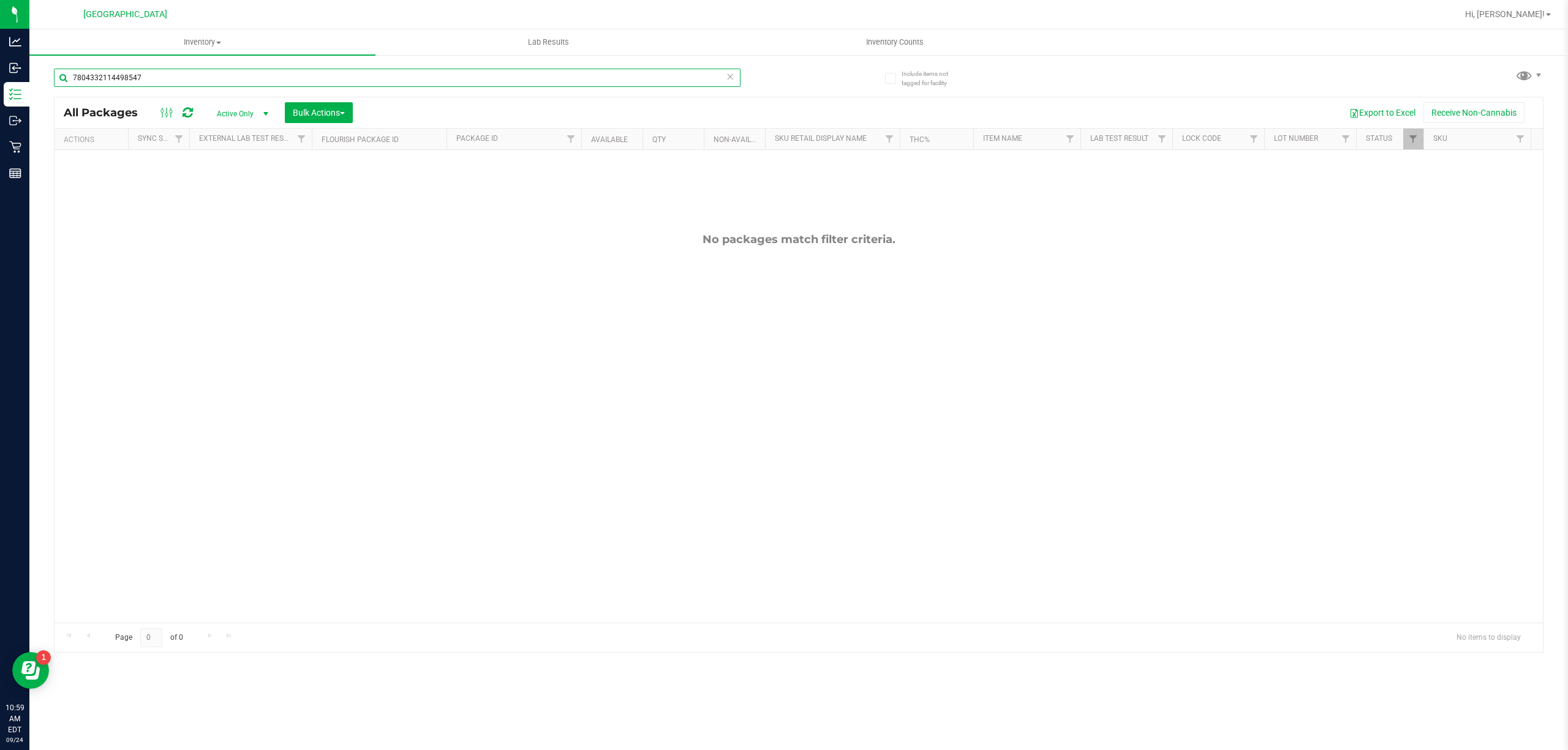
click at [518, 74] on input "7804332114498547" at bounding box center [397, 78] width 686 height 18
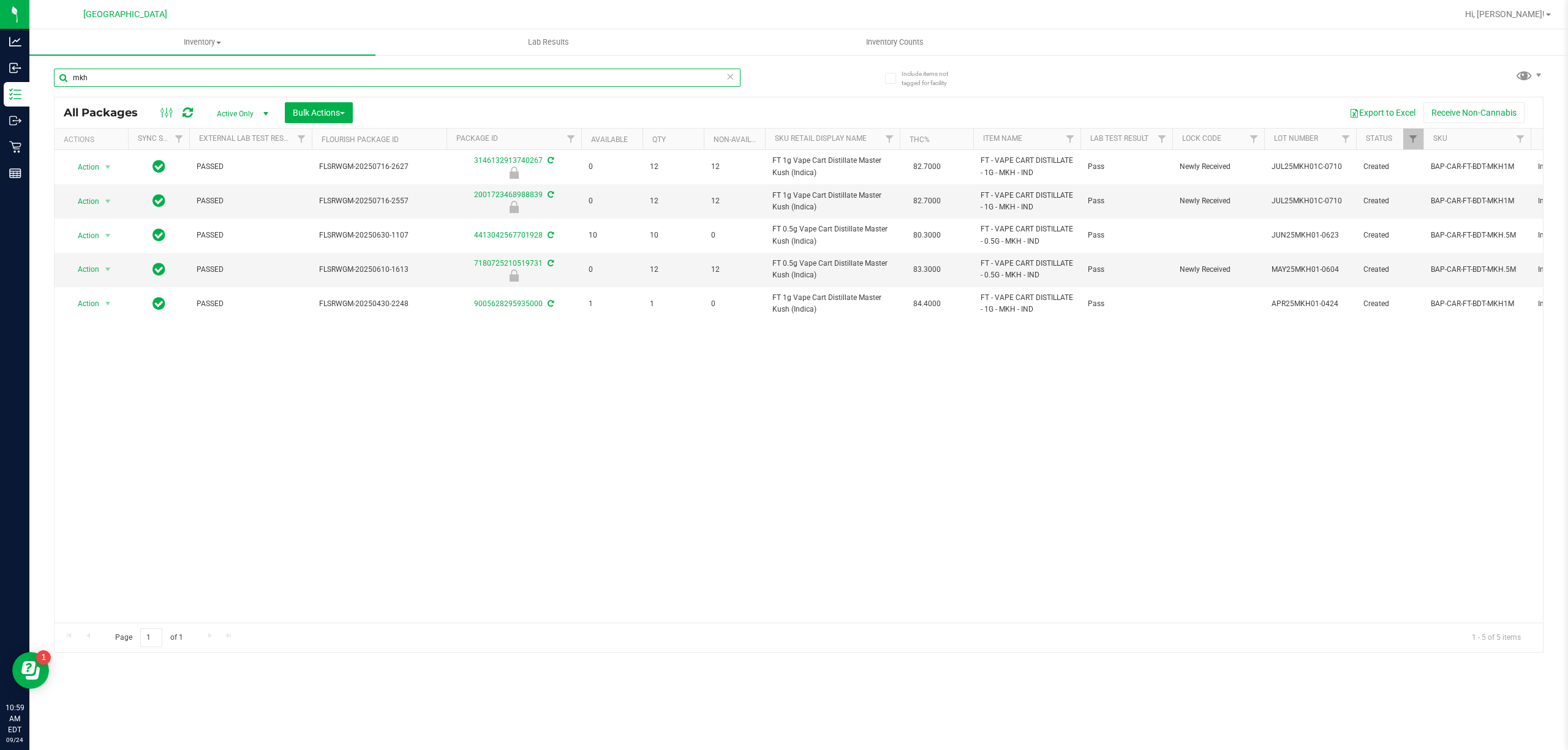
click at [588, 83] on input "mkh" at bounding box center [397, 78] width 686 height 18
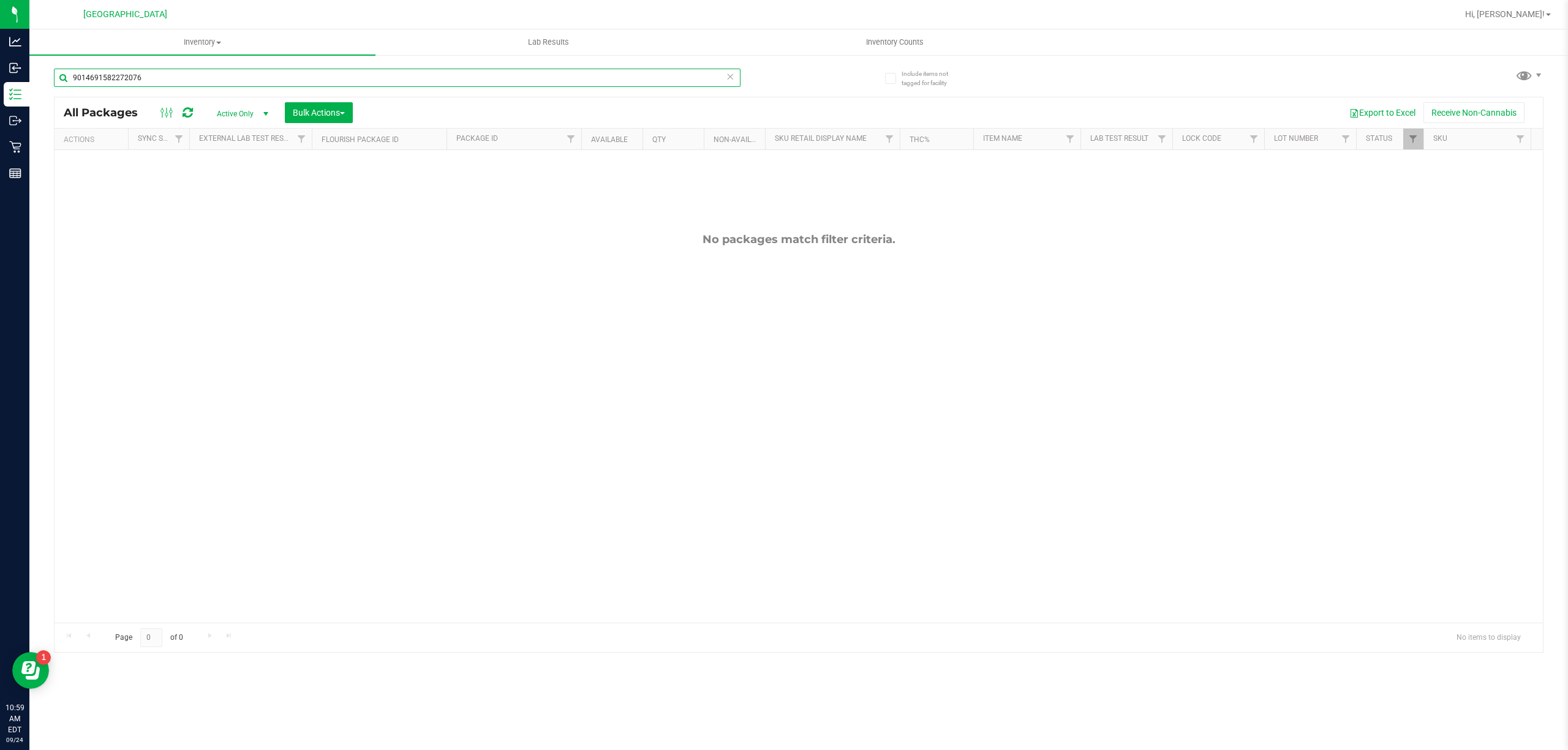
click at [592, 86] on input "9014691582272076" at bounding box center [397, 78] width 686 height 18
click at [604, 83] on input "rmm" at bounding box center [397, 78] width 686 height 18
type input "5228466496521433"
